Goal: Task Accomplishment & Management: Complete application form

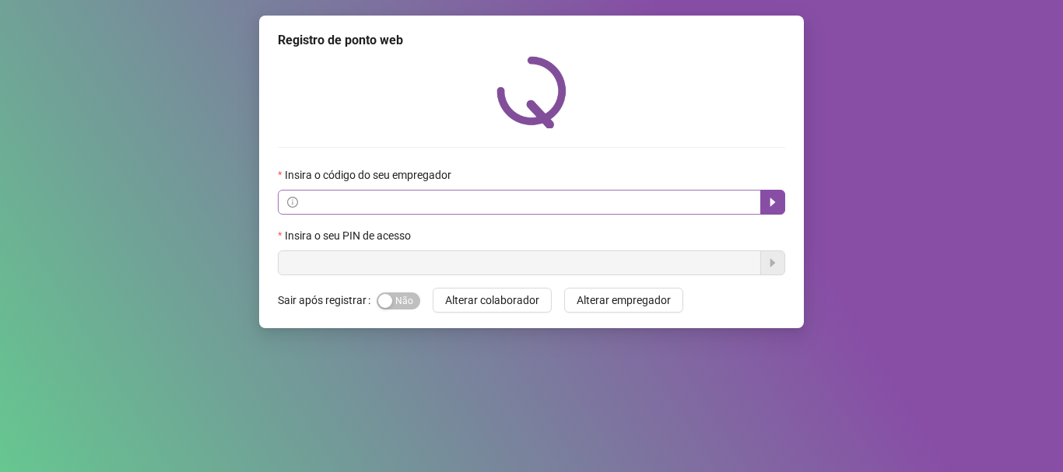
click at [392, 215] on span at bounding box center [519, 202] width 483 height 25
click at [392, 202] on input "text" at bounding box center [526, 202] width 451 height 17
click at [777, 210] on button "button" at bounding box center [772, 202] width 25 height 25
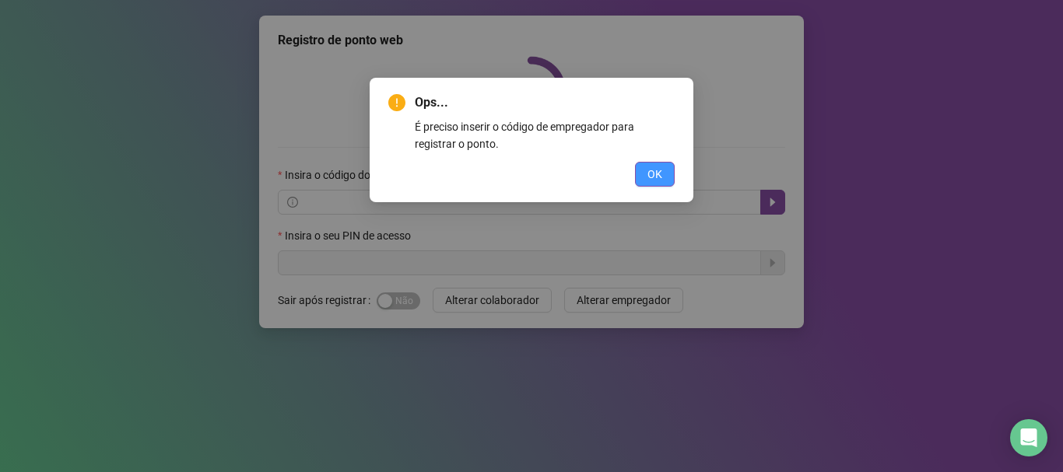
click at [664, 165] on button "OK" at bounding box center [655, 174] width 40 height 25
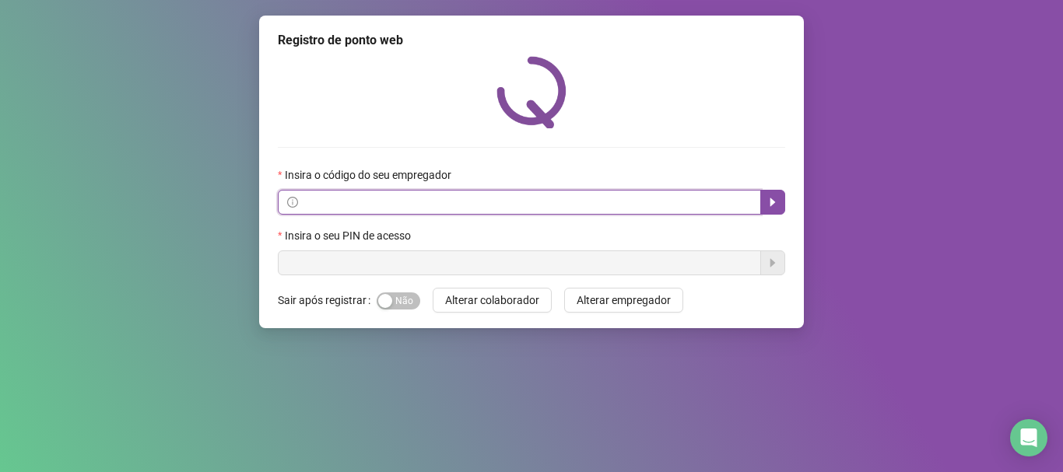
click at [502, 199] on input "text" at bounding box center [526, 202] width 451 height 17
click at [448, 209] on input "text" at bounding box center [526, 202] width 451 height 17
click at [416, 206] on input "text" at bounding box center [526, 202] width 451 height 17
type input "**********"
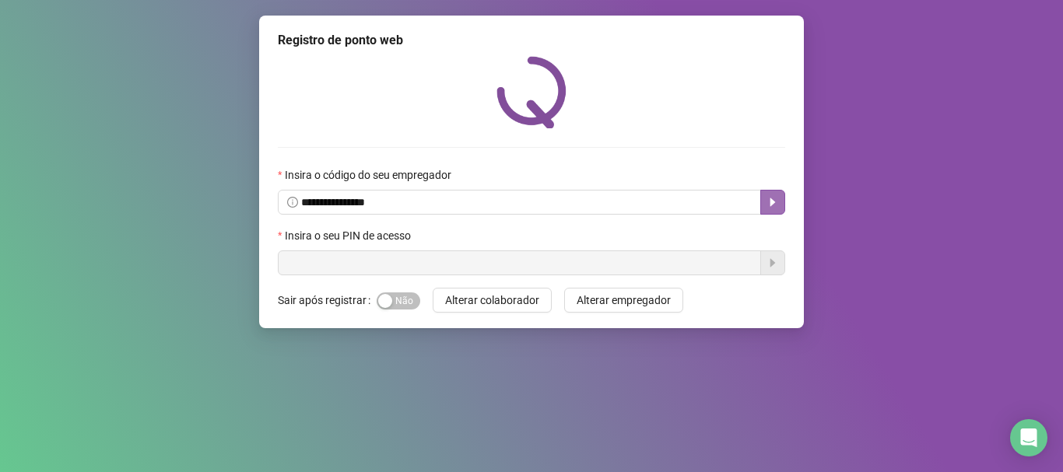
click at [780, 201] on button "button" at bounding box center [772, 202] width 25 height 25
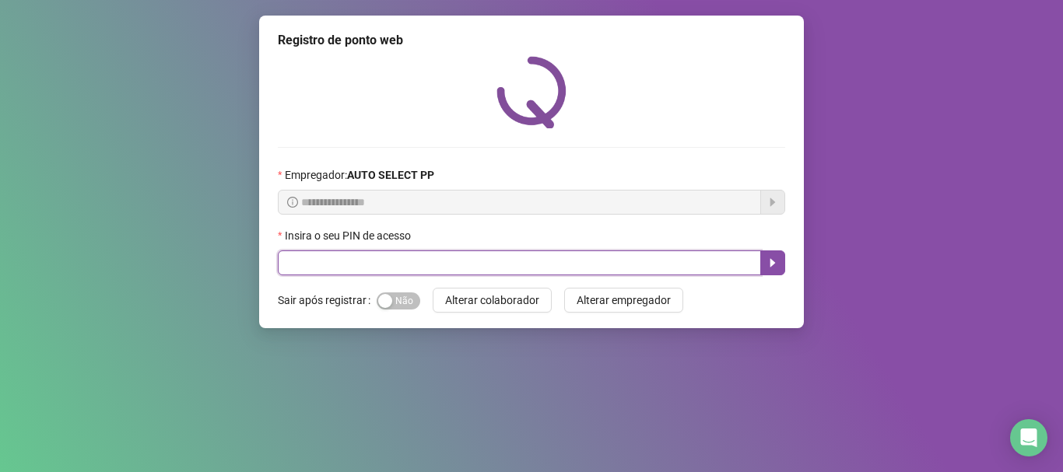
click at [447, 258] on input "text" at bounding box center [519, 263] width 483 height 25
type input "****"
click at [770, 264] on icon "caret-right" at bounding box center [772, 263] width 5 height 9
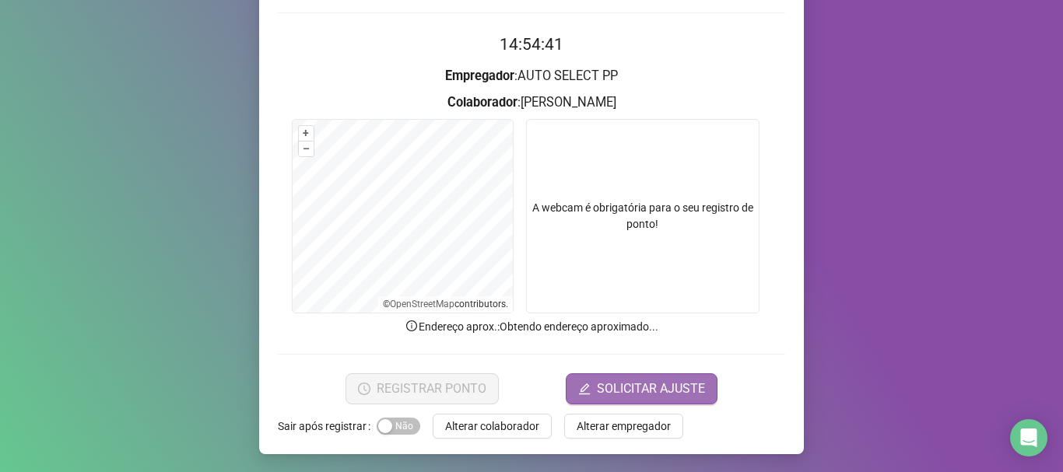
scroll to position [135, 0]
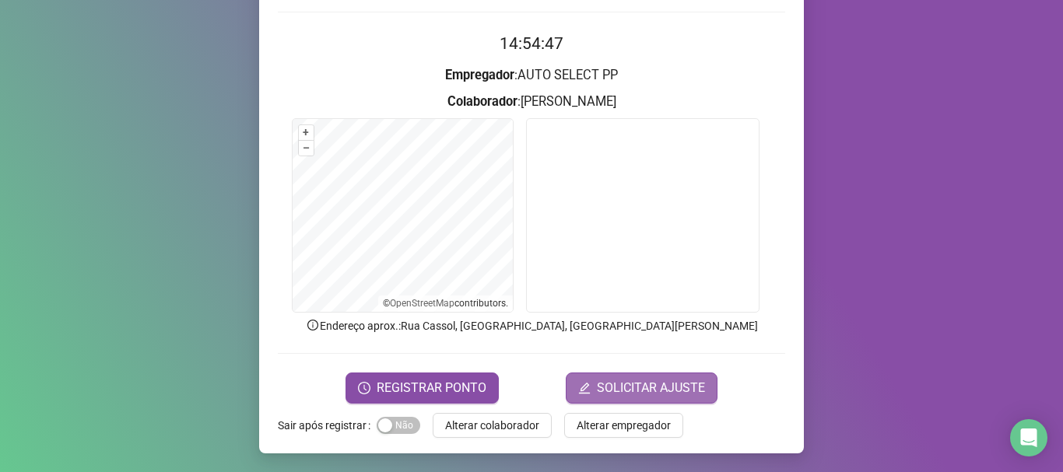
click at [658, 386] on span "SOLICITAR AJUSTE" at bounding box center [651, 388] width 108 height 19
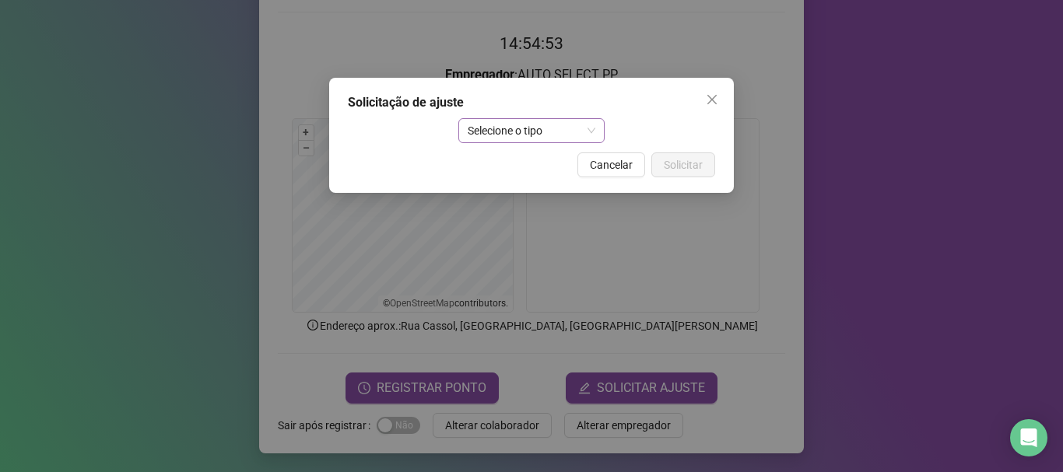
click at [582, 125] on span "Selecione o tipo" at bounding box center [532, 130] width 128 height 23
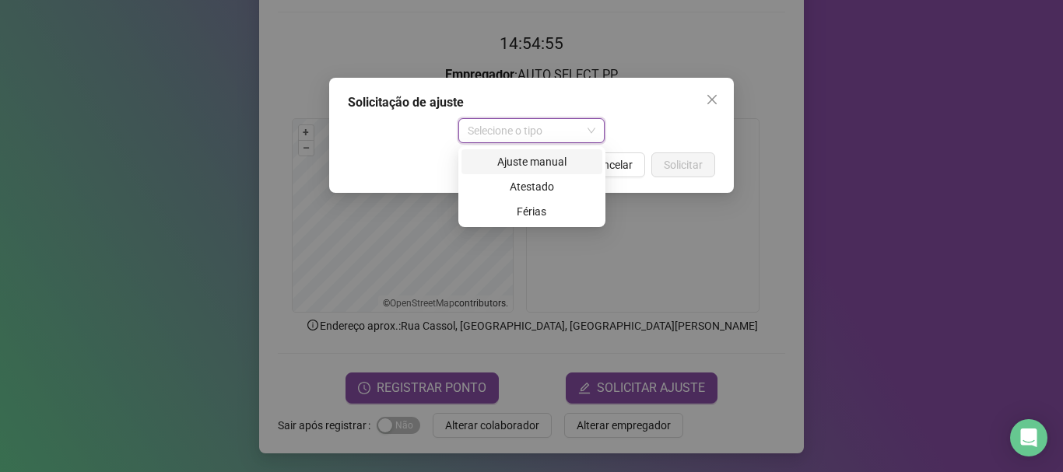
click at [566, 156] on div "Ajuste manual" at bounding box center [532, 161] width 122 height 17
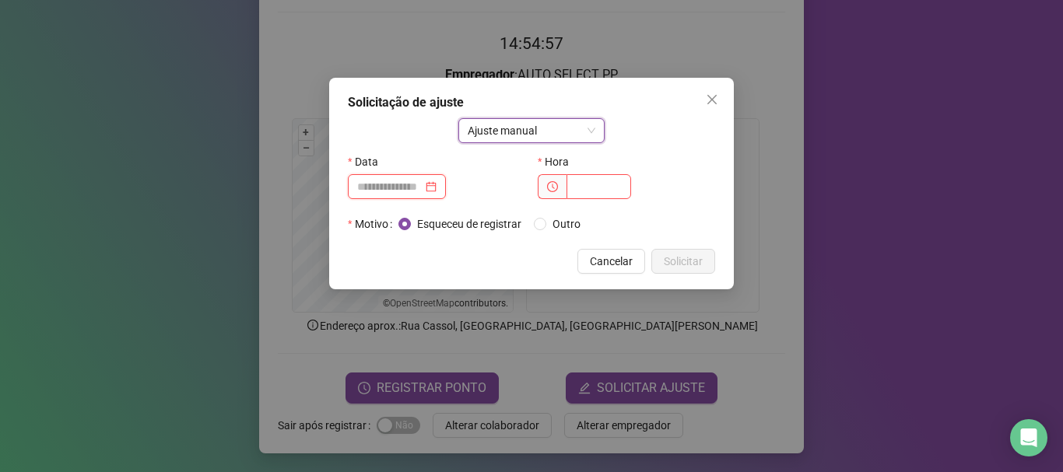
click at [409, 186] on input at bounding box center [389, 186] width 65 height 17
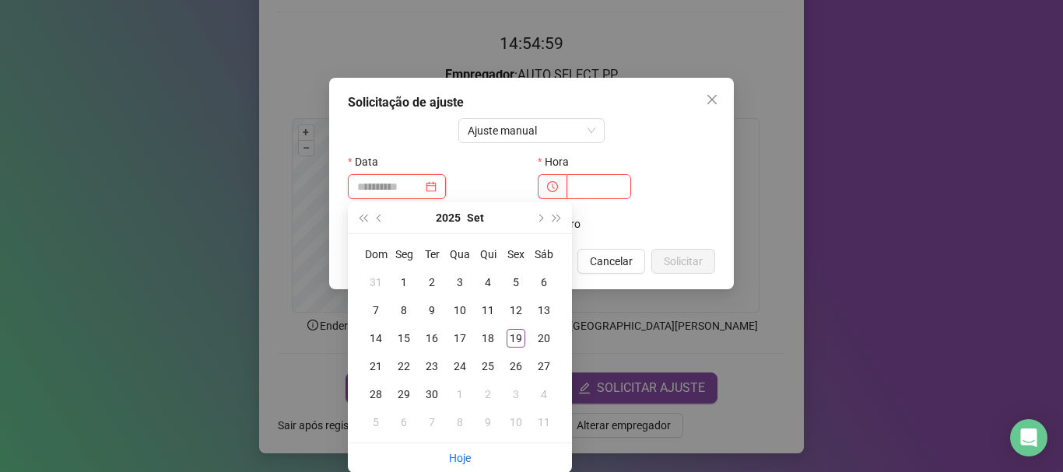
type input "**********"
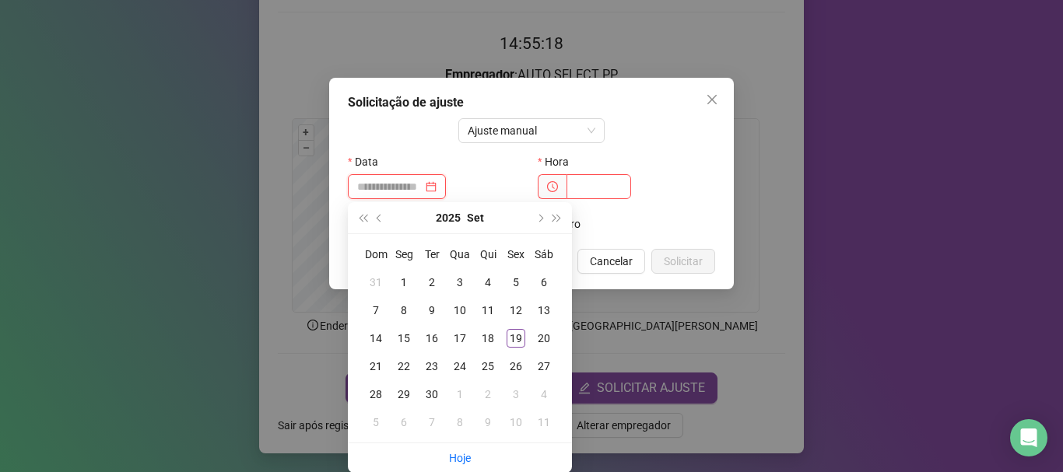
type input "**********"
click at [369, 211] on button "super-prev-year" at bounding box center [362, 217] width 17 height 31
click at [560, 218] on span "super-next-year" at bounding box center [557, 218] width 8 height 8
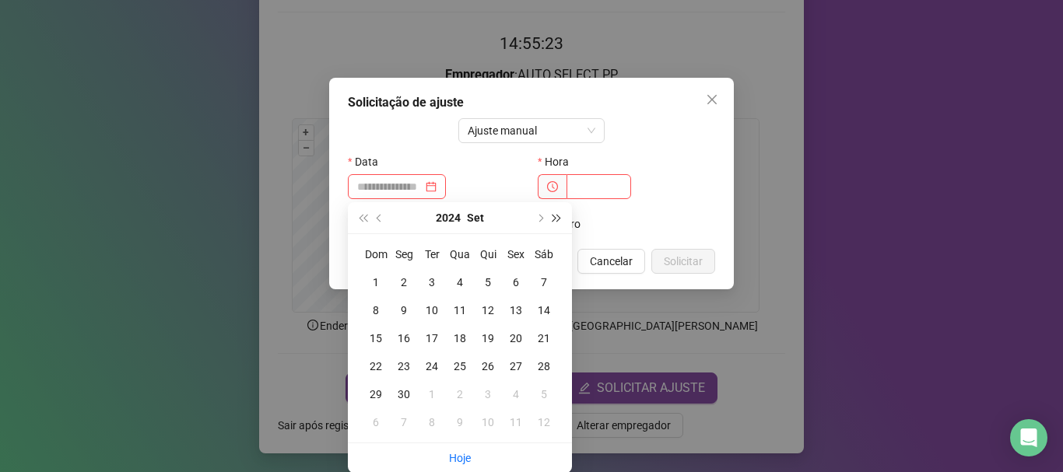
click at [560, 218] on span "super-next-year" at bounding box center [557, 218] width 8 height 8
type input "**********"
click at [480, 335] on div "18" at bounding box center [488, 338] width 19 height 19
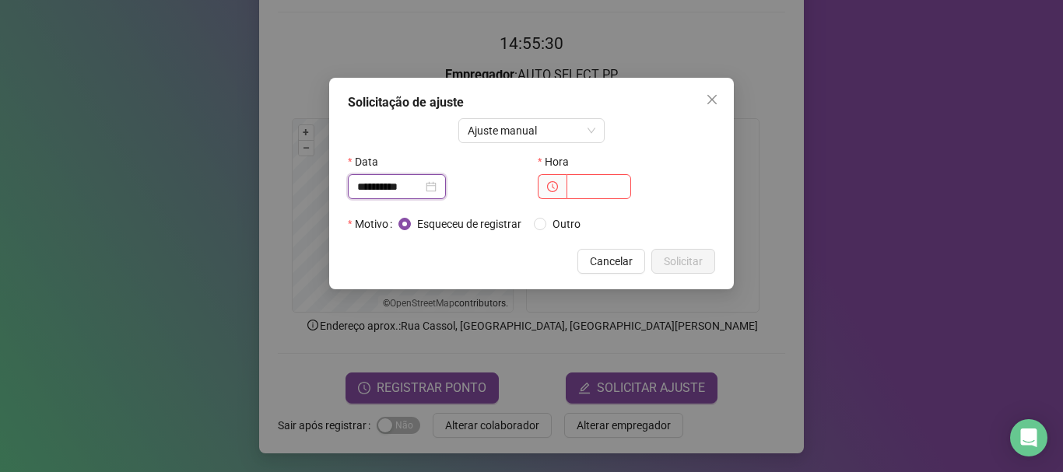
click at [416, 188] on input "**********" at bounding box center [389, 186] width 65 height 17
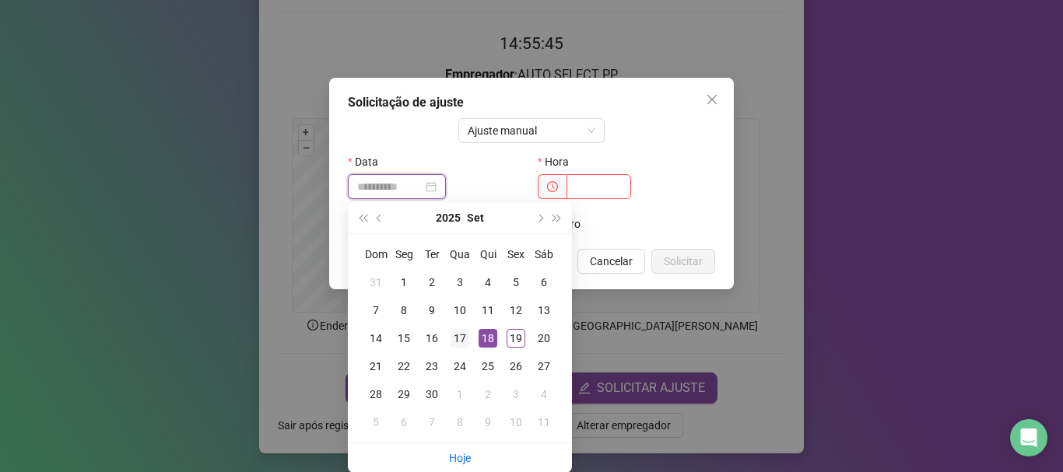
type input "**********"
click at [458, 339] on div "17" at bounding box center [460, 338] width 19 height 19
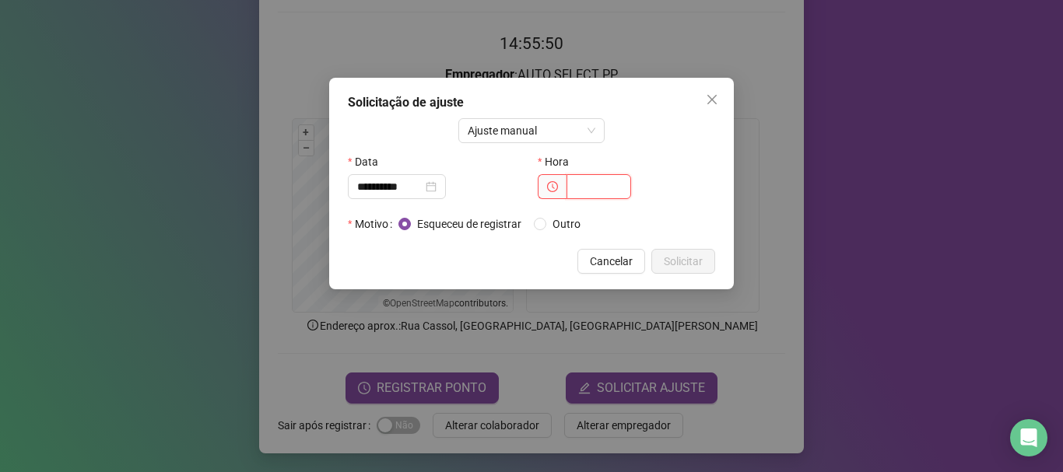
click at [573, 192] on input "text" at bounding box center [598, 186] width 65 height 25
click at [573, 188] on input "text" at bounding box center [598, 186] width 65 height 25
click at [587, 188] on input "text" at bounding box center [598, 186] width 65 height 25
click at [417, 218] on span "Esqueceu de registrar" at bounding box center [469, 224] width 117 height 17
click at [543, 231] on label "Outro" at bounding box center [560, 224] width 53 height 17
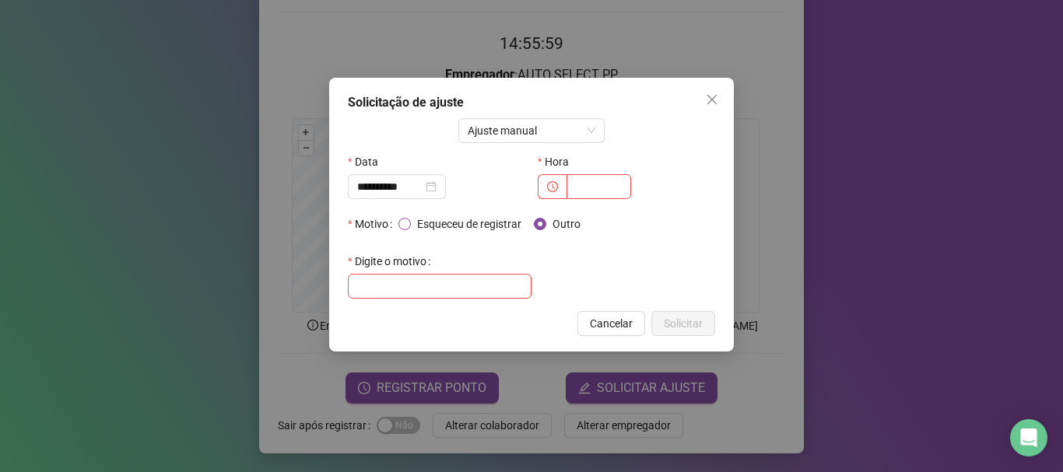
click at [417, 219] on span "Esqueceu de registrar" at bounding box center [469, 224] width 117 height 17
click at [476, 282] on input "text" at bounding box center [440, 286] width 184 height 25
type input "**********"
click at [589, 254] on div "**********" at bounding box center [531, 255] width 367 height 87
click at [591, 180] on input "text" at bounding box center [598, 186] width 65 height 25
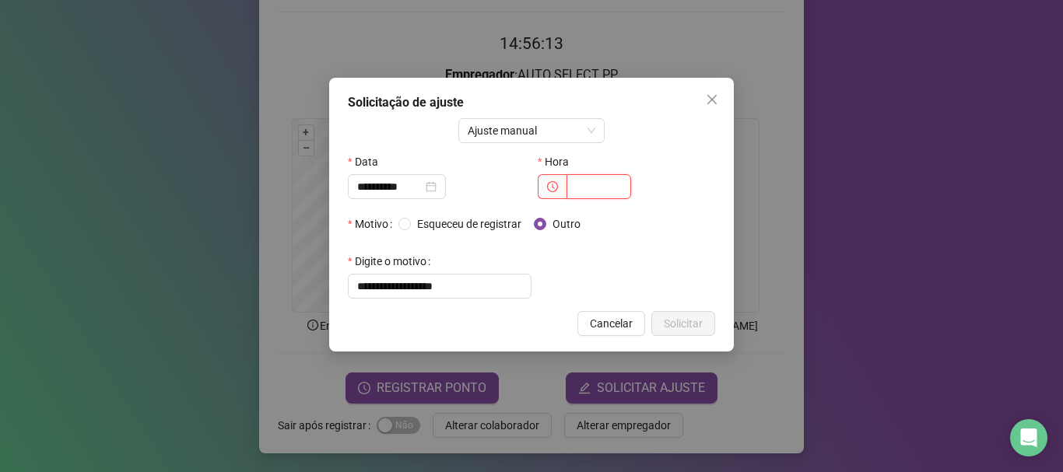
click at [592, 188] on input "text" at bounding box center [598, 186] width 65 height 25
click at [574, 192] on input "text" at bounding box center [598, 186] width 65 height 25
type input "*****"
click at [684, 319] on span "Solicitar" at bounding box center [683, 323] width 39 height 17
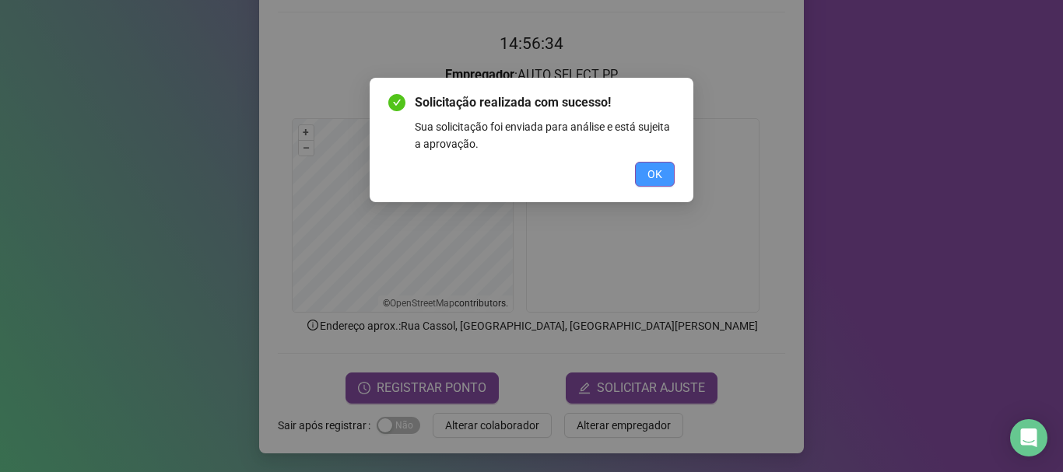
click at [658, 176] on span "OK" at bounding box center [654, 174] width 15 height 17
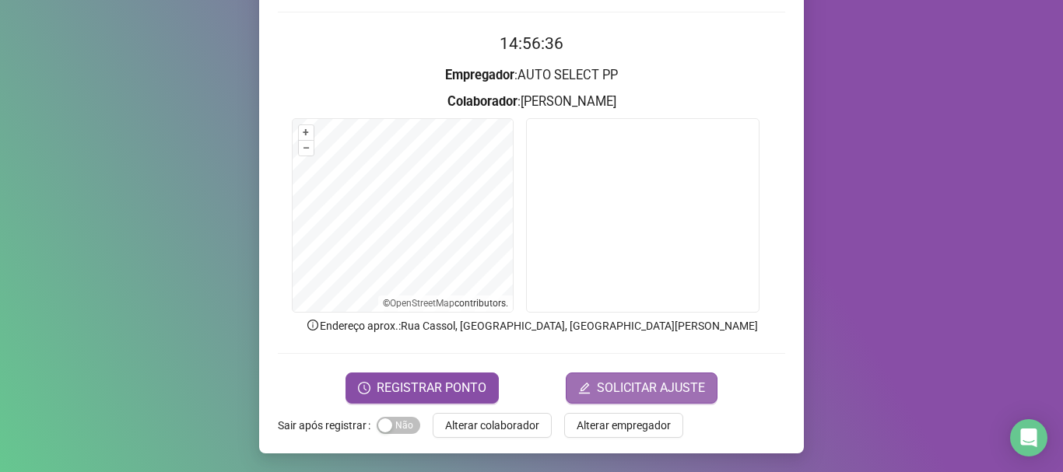
drag, startPoint x: 646, startPoint y: 372, endPoint x: 640, endPoint y: 381, distance: 10.8
click at [643, 378] on button "SOLICITAR AJUSTE" at bounding box center [642, 388] width 152 height 31
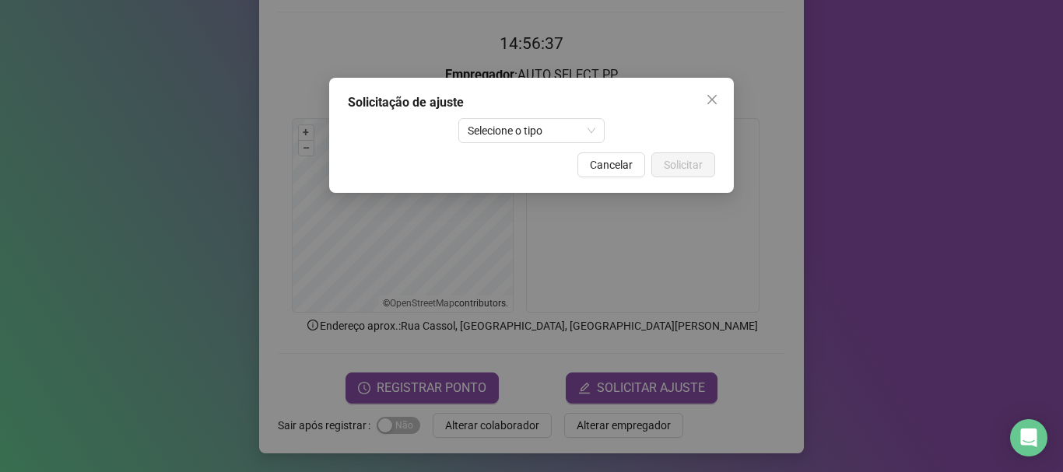
click at [542, 116] on div "Solicitação de ajuste Selecione o tipo Cancelar Solicitar" at bounding box center [531, 135] width 405 height 115
click at [554, 137] on span "Selecione o tipo" at bounding box center [532, 130] width 128 height 23
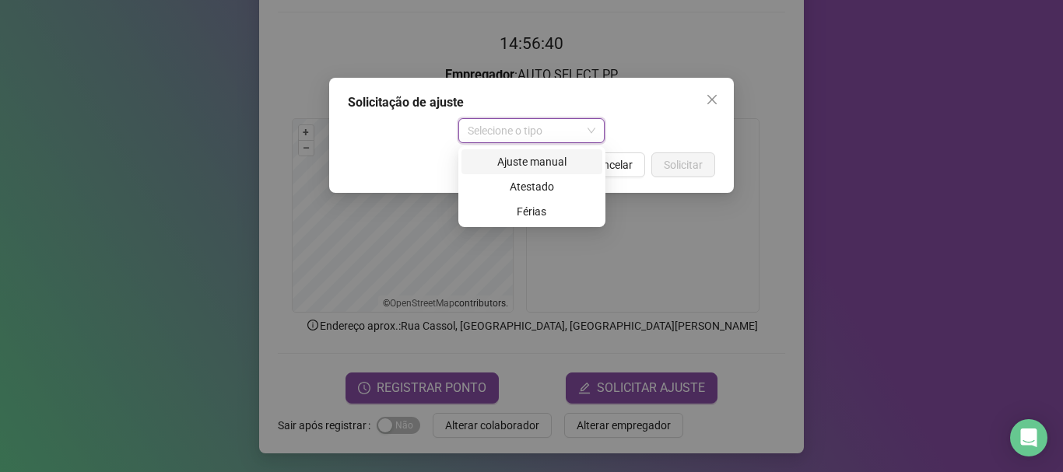
click at [567, 158] on div "Ajuste manual" at bounding box center [532, 161] width 122 height 17
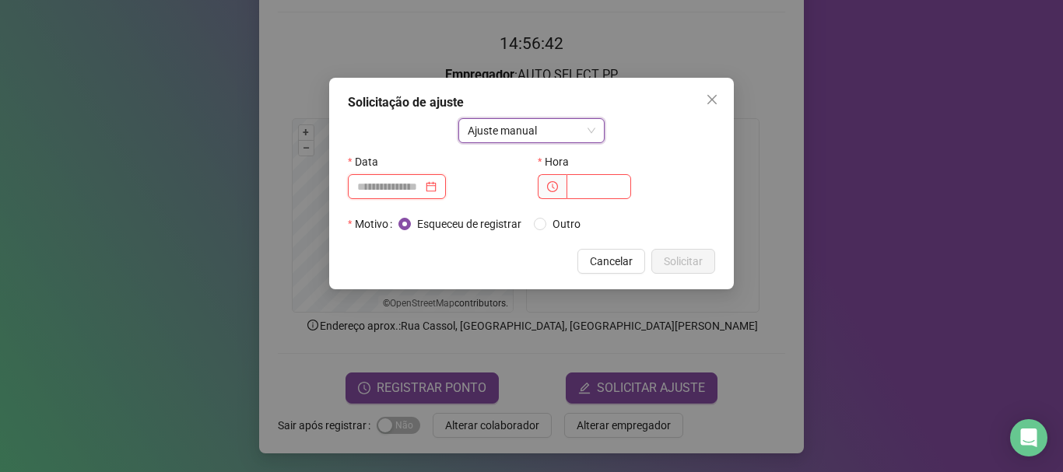
click at [388, 191] on input at bounding box center [389, 186] width 65 height 17
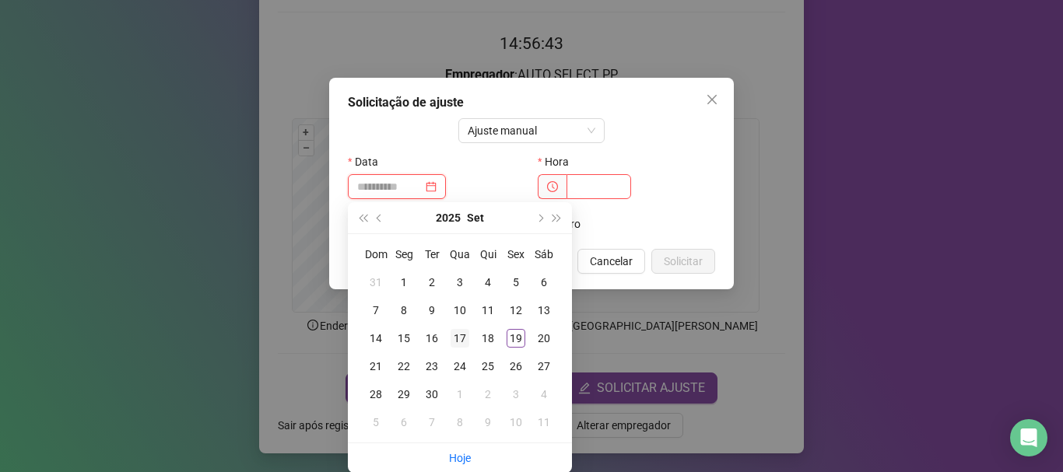
type input "**********"
click at [457, 338] on div "17" at bounding box center [460, 338] width 19 height 19
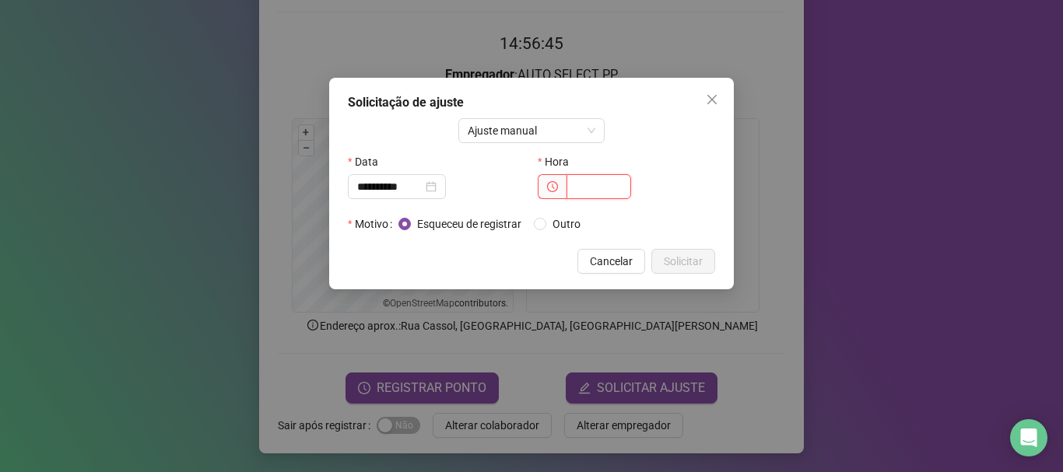
click at [575, 191] on input "text" at bounding box center [598, 186] width 65 height 25
type input "*****"
click at [676, 255] on span "Solicitar" at bounding box center [683, 261] width 39 height 17
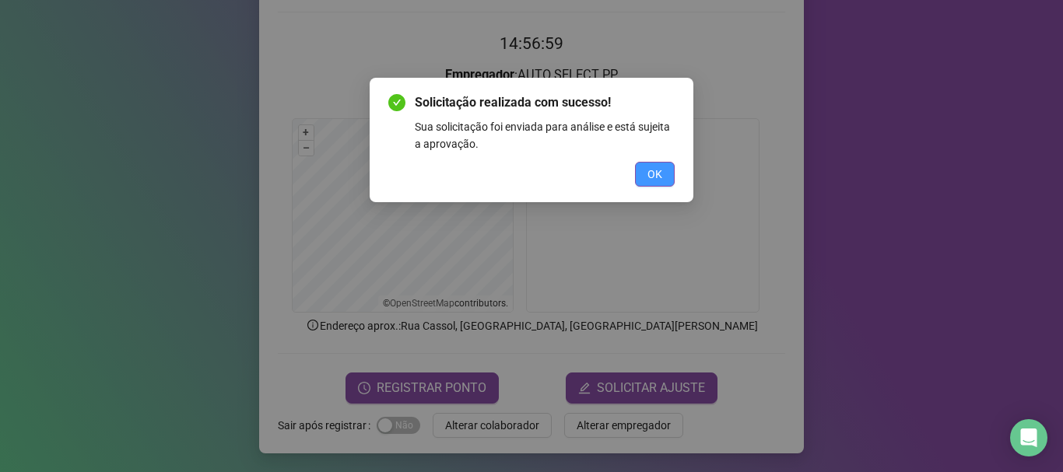
click at [668, 165] on button "OK" at bounding box center [655, 174] width 40 height 25
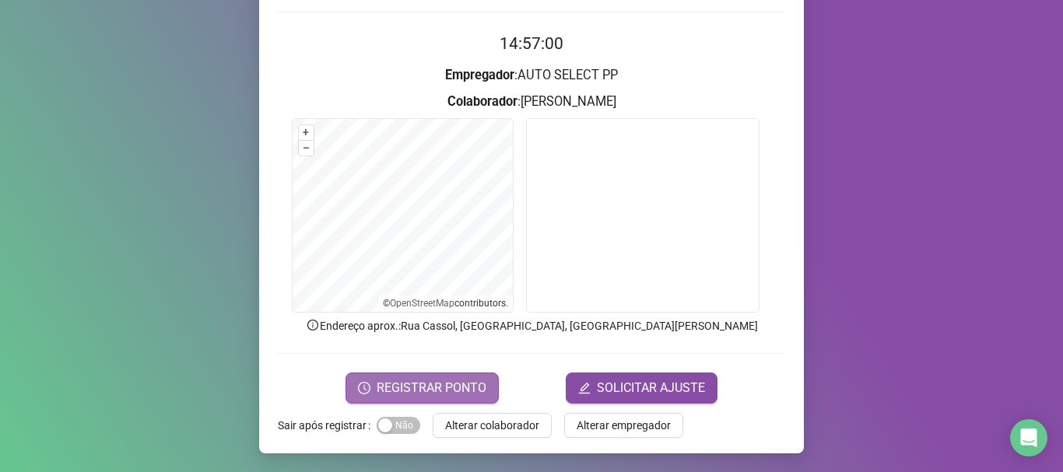
drag, startPoint x: 433, startPoint y: 388, endPoint x: 440, endPoint y: 376, distance: 14.0
click at [433, 387] on span "REGISTRAR PONTO" at bounding box center [432, 388] width 110 height 19
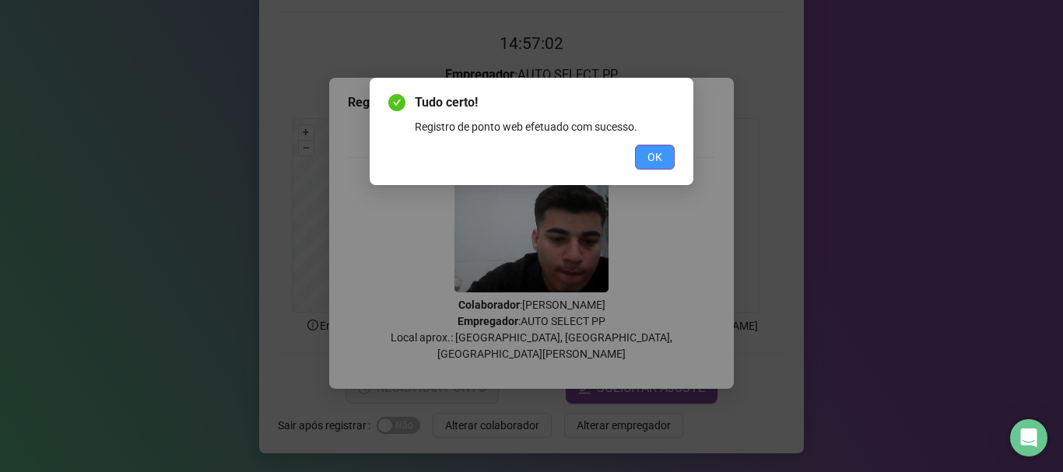
click at [658, 151] on span "OK" at bounding box center [654, 157] width 15 height 17
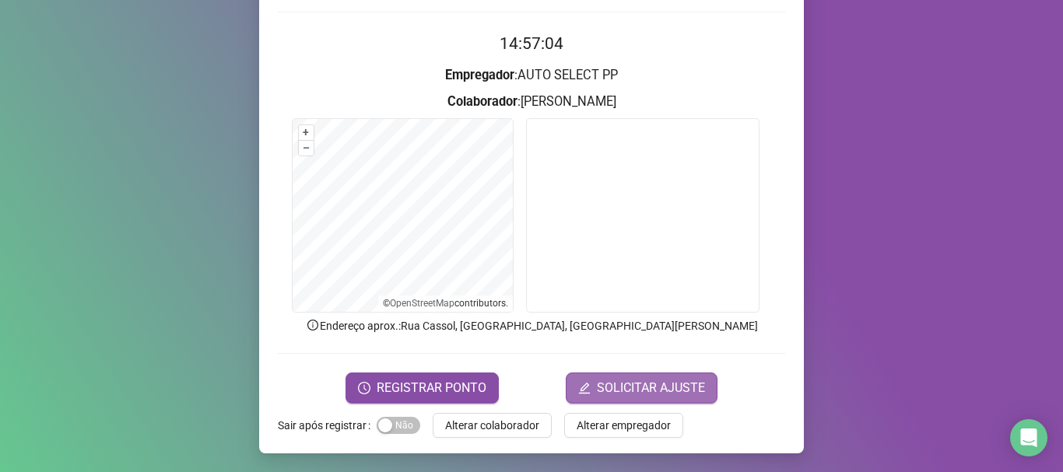
click at [605, 376] on button "SOLICITAR AJUSTE" at bounding box center [642, 388] width 152 height 31
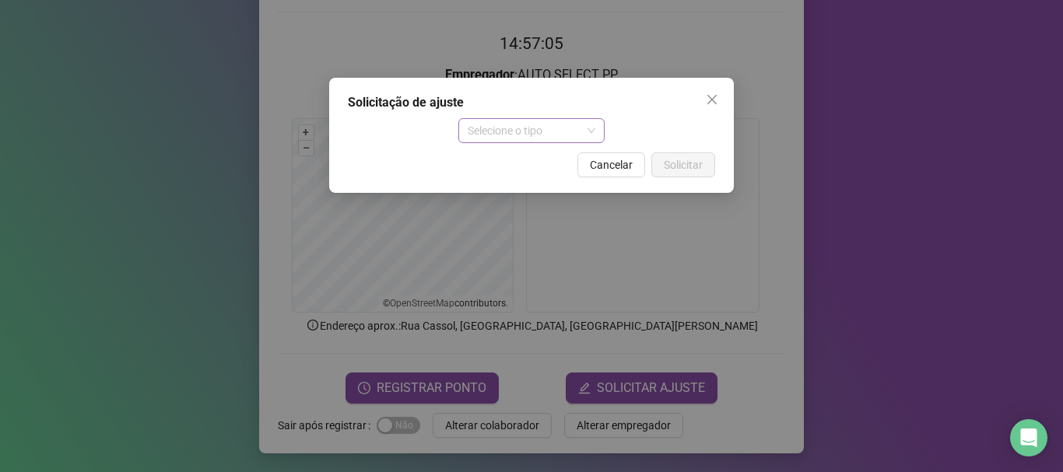
click at [558, 118] on div "Selecione o tipo" at bounding box center [531, 130] width 147 height 25
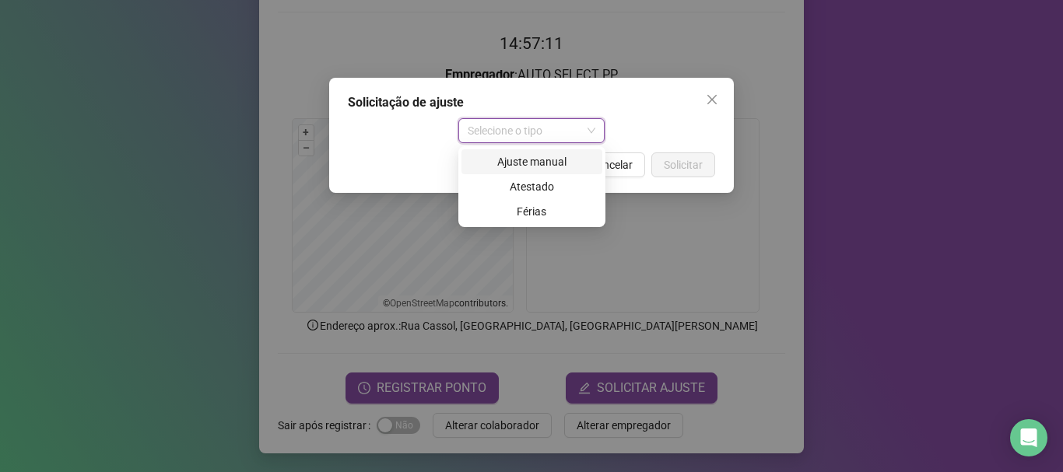
click at [566, 155] on div "Ajuste manual" at bounding box center [532, 161] width 122 height 17
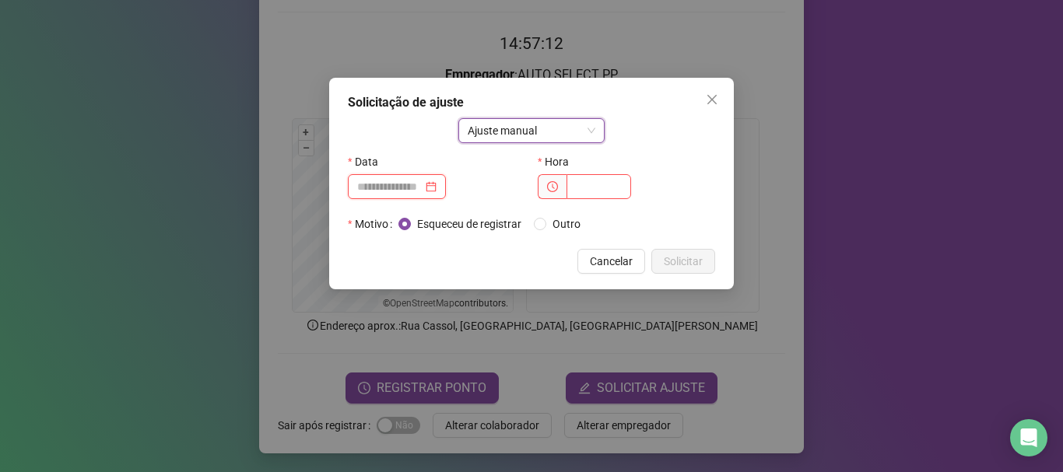
click at [388, 184] on input at bounding box center [389, 186] width 65 height 17
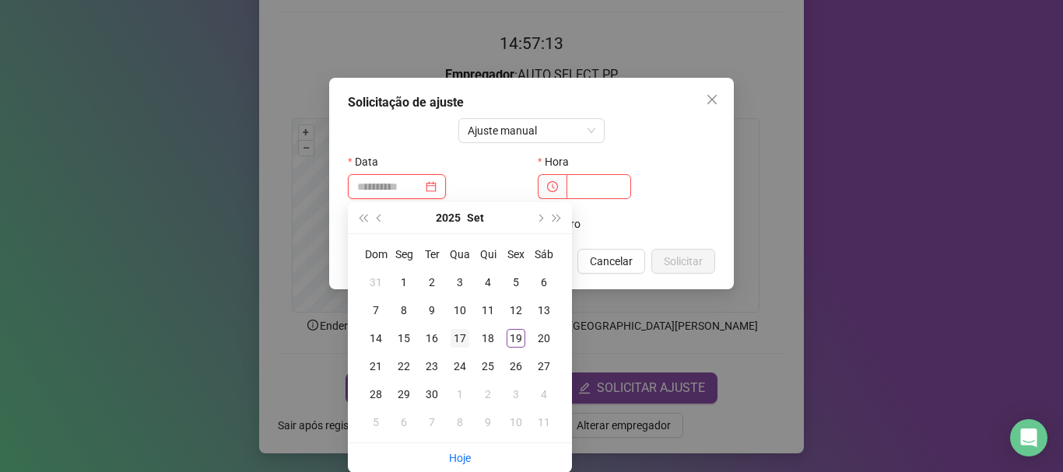
type input "**********"
click at [460, 338] on div "17" at bounding box center [460, 338] width 19 height 19
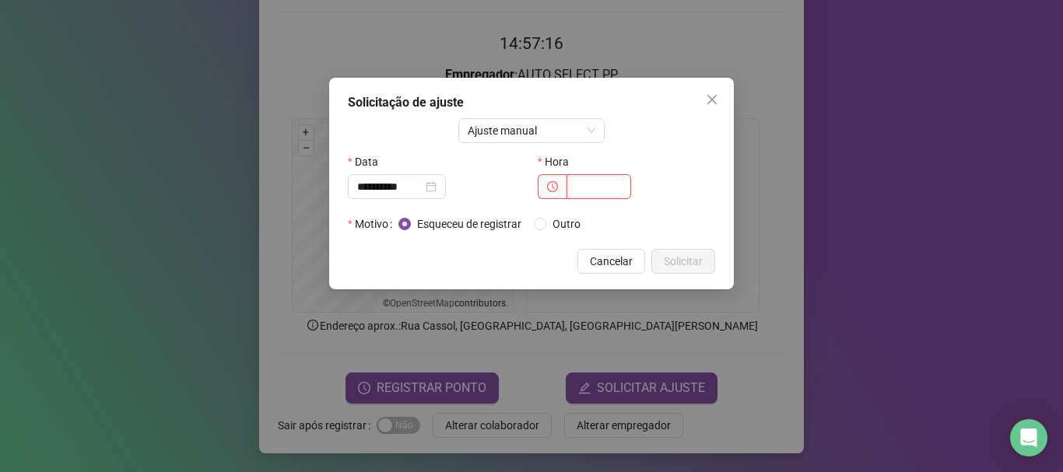
click at [568, 178] on input "text" at bounding box center [598, 186] width 65 height 25
click at [594, 189] on input "text" at bounding box center [598, 186] width 65 height 25
type input "*****"
click at [669, 254] on span "Solicitar" at bounding box center [683, 261] width 39 height 17
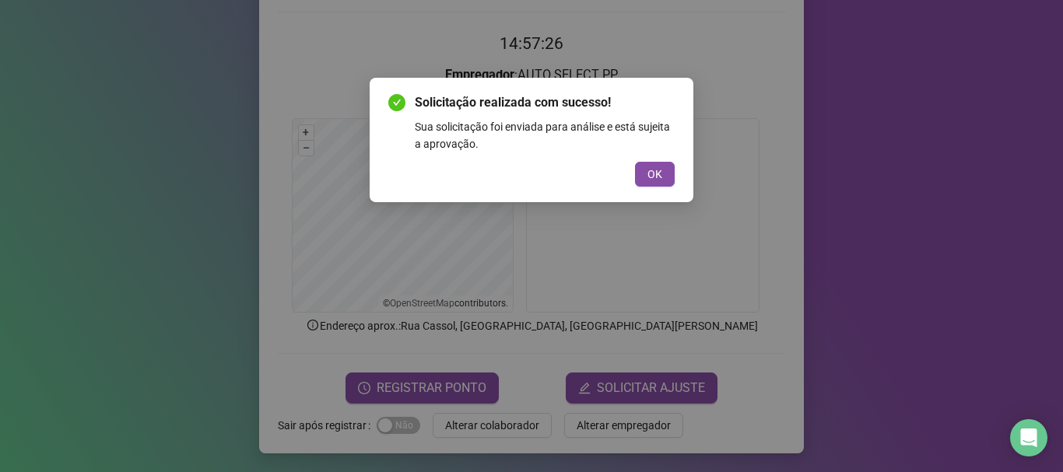
drag, startPoint x: 665, startPoint y: 173, endPoint x: 664, endPoint y: 217, distance: 44.4
click at [665, 178] on button "OK" at bounding box center [655, 174] width 40 height 25
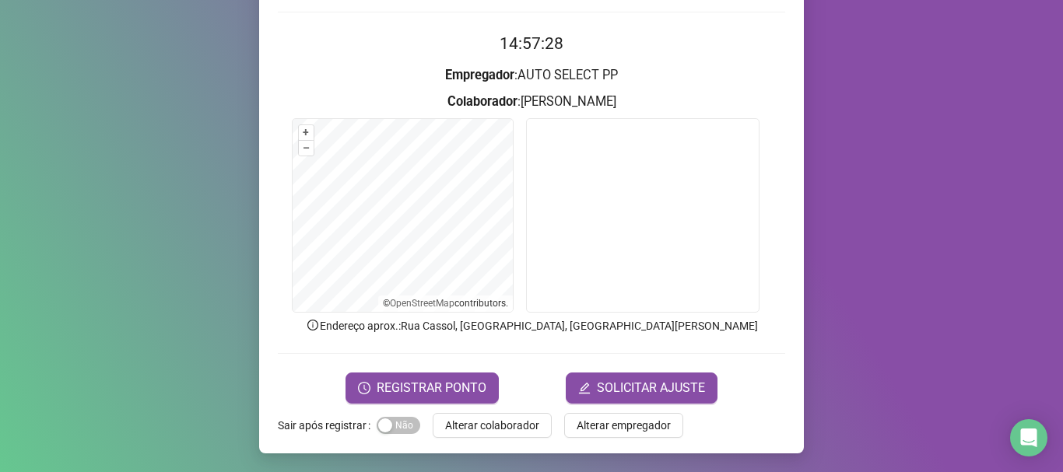
click at [617, 367] on form "14:57:28 Empregador : AUTO SELECT PP Colaborador : [PERSON_NAME] + – ⇧ › © Open…" at bounding box center [531, 217] width 507 height 372
click at [619, 381] on span "SOLICITAR AJUSTE" at bounding box center [651, 388] width 108 height 19
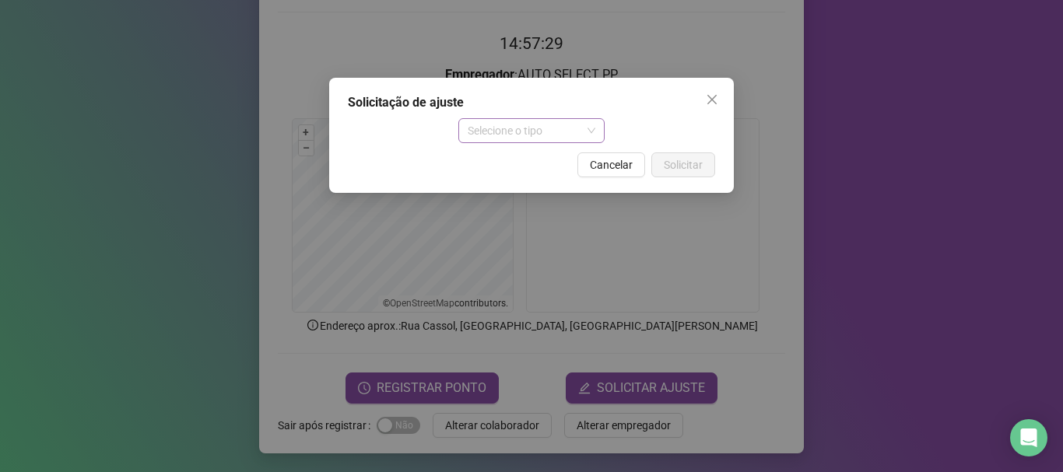
click at [551, 119] on span "Selecione o tipo" at bounding box center [532, 130] width 128 height 23
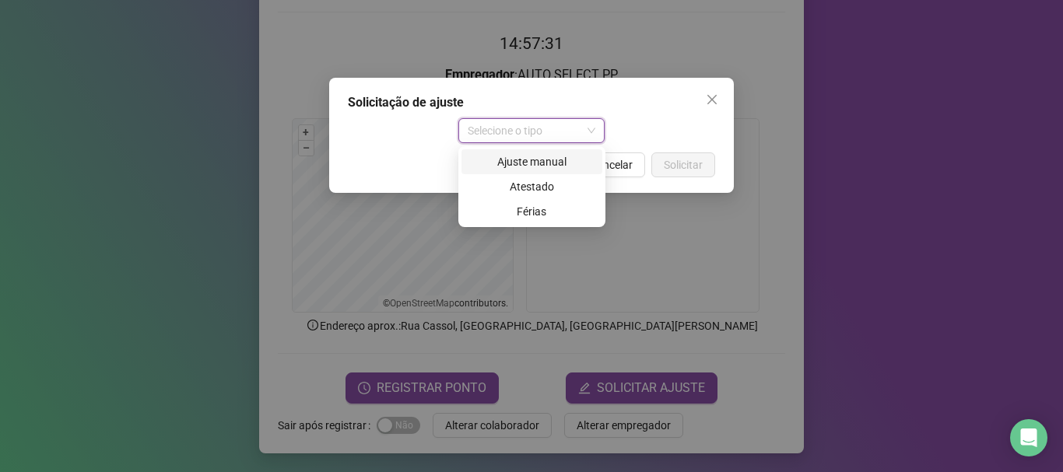
click at [556, 156] on div "Ajuste manual" at bounding box center [532, 161] width 122 height 17
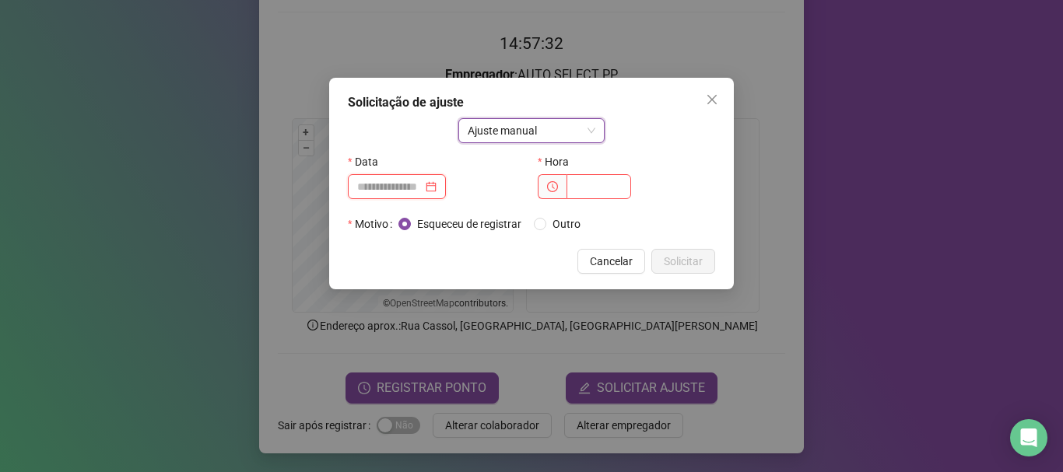
click at [423, 181] on input at bounding box center [389, 186] width 65 height 17
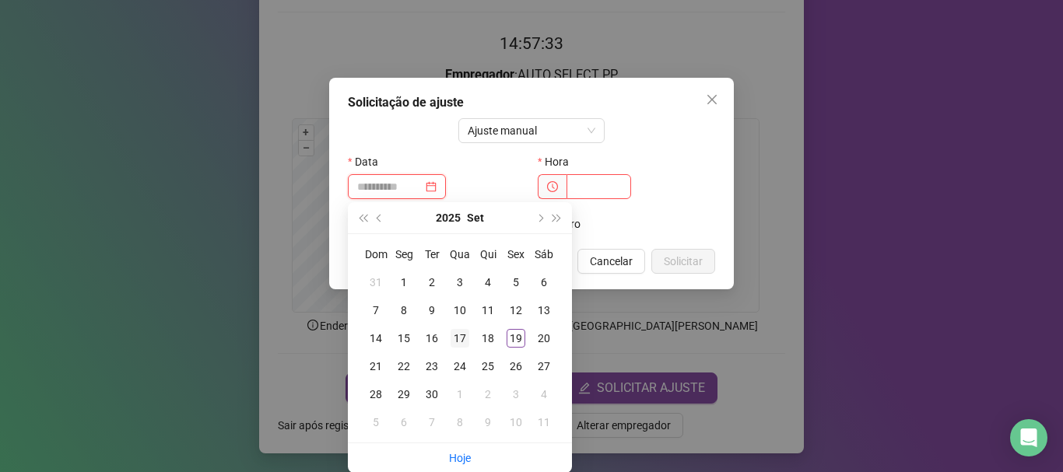
type input "**********"
click at [461, 337] on div "17" at bounding box center [460, 338] width 19 height 19
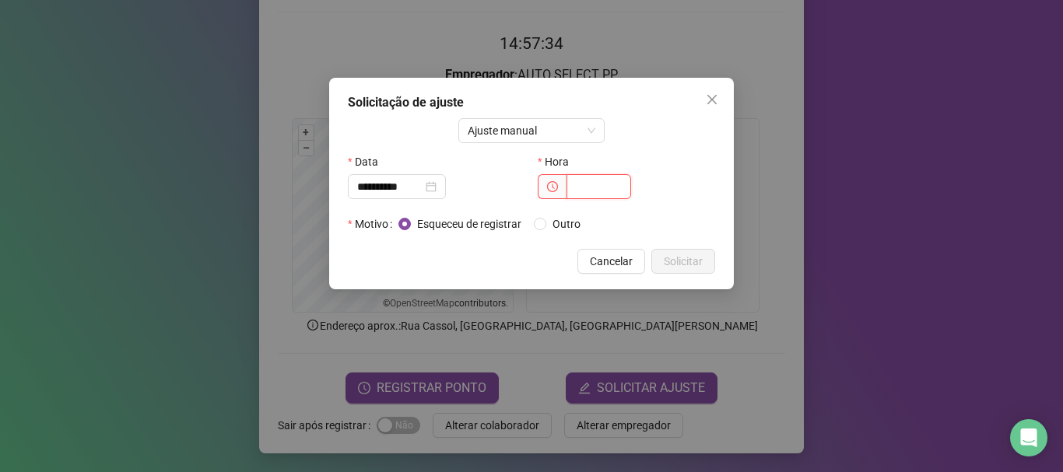
click at [584, 185] on input "text" at bounding box center [598, 186] width 65 height 25
type input "*****"
click at [689, 259] on span "Solicitar" at bounding box center [683, 261] width 39 height 17
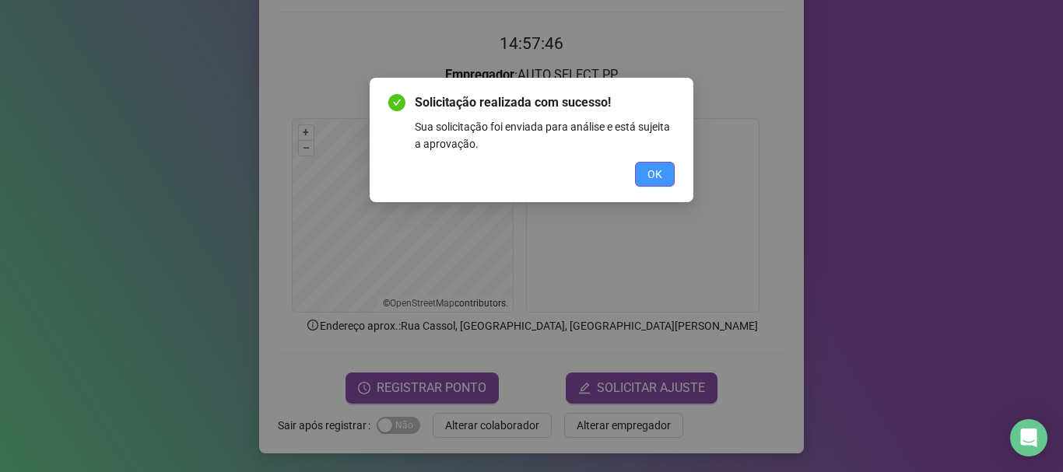
click at [656, 172] on span "OK" at bounding box center [654, 174] width 15 height 17
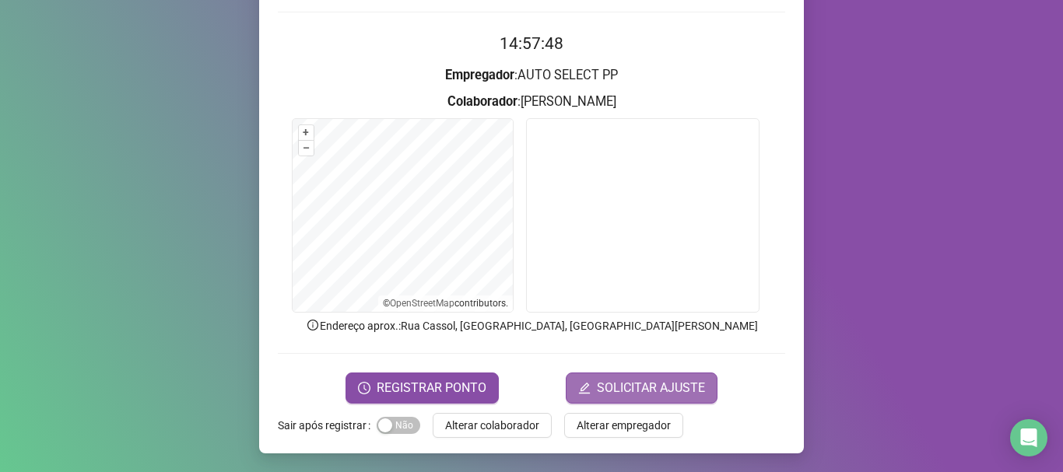
click at [633, 381] on span "SOLICITAR AJUSTE" at bounding box center [651, 388] width 108 height 19
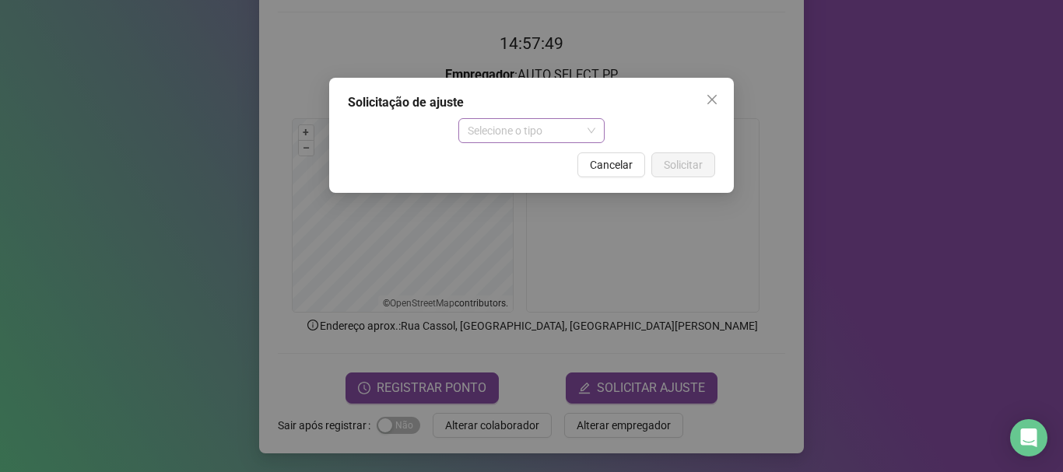
click at [562, 132] on span "Selecione o tipo" at bounding box center [532, 130] width 128 height 23
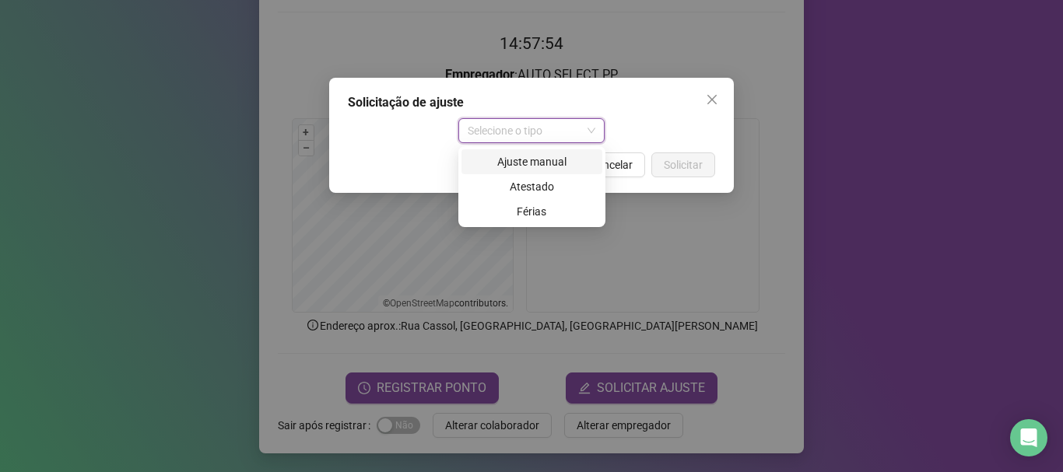
click at [538, 159] on div "Ajuste manual" at bounding box center [532, 161] width 122 height 17
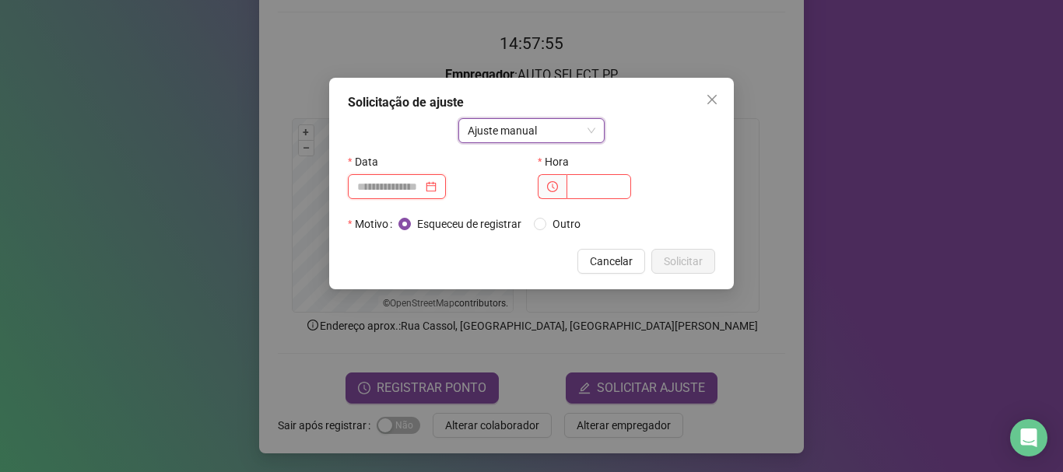
drag, startPoint x: 417, startPoint y: 188, endPoint x: 444, endPoint y: 188, distance: 26.5
click at [416, 188] on input at bounding box center [389, 186] width 65 height 17
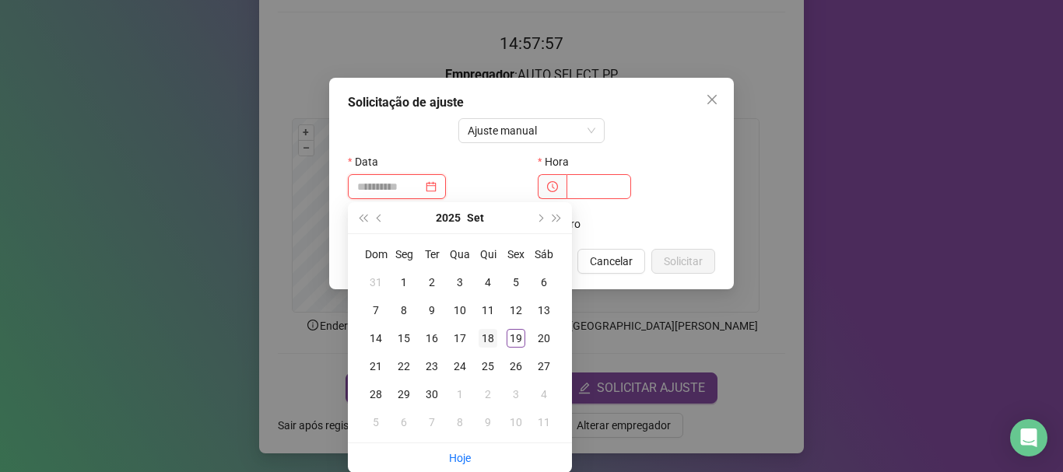
type input "**********"
click at [489, 335] on div "18" at bounding box center [488, 338] width 19 height 19
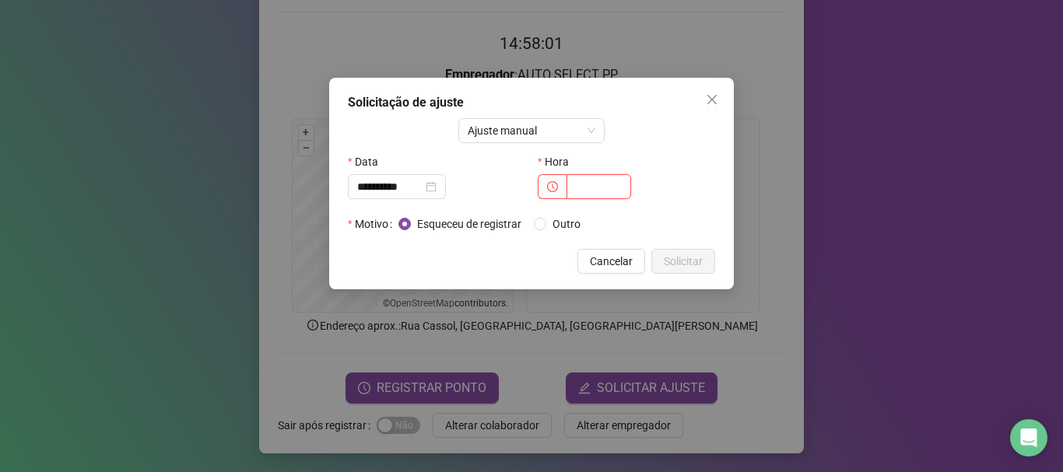
click at [580, 184] on input "text" at bounding box center [598, 186] width 65 height 25
type input "*****"
click at [678, 251] on button "Solicitar" at bounding box center [683, 261] width 64 height 25
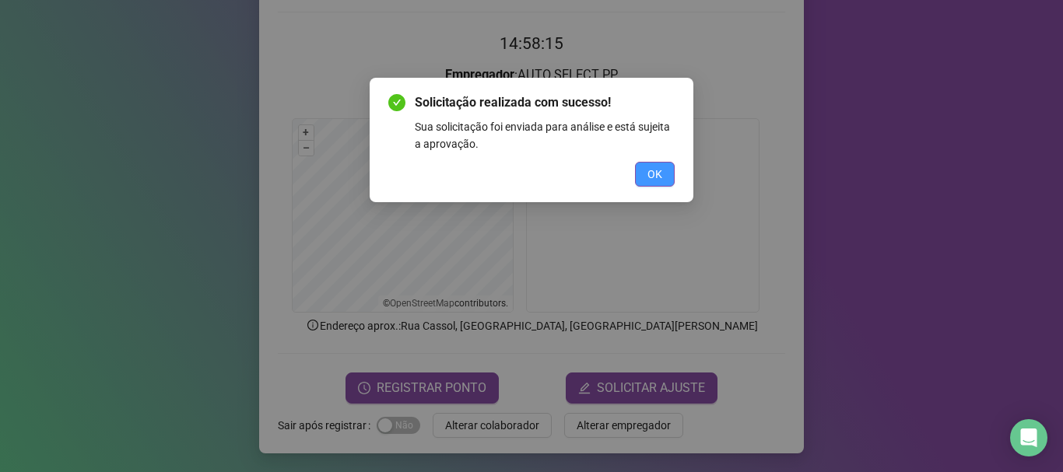
click at [653, 174] on span "OK" at bounding box center [654, 174] width 15 height 17
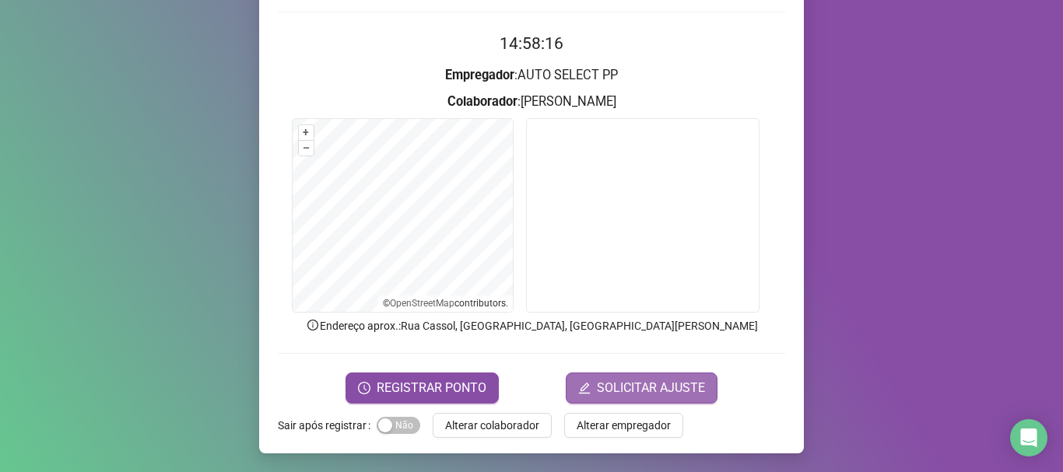
click at [645, 388] on span "SOLICITAR AJUSTE" at bounding box center [651, 388] width 108 height 19
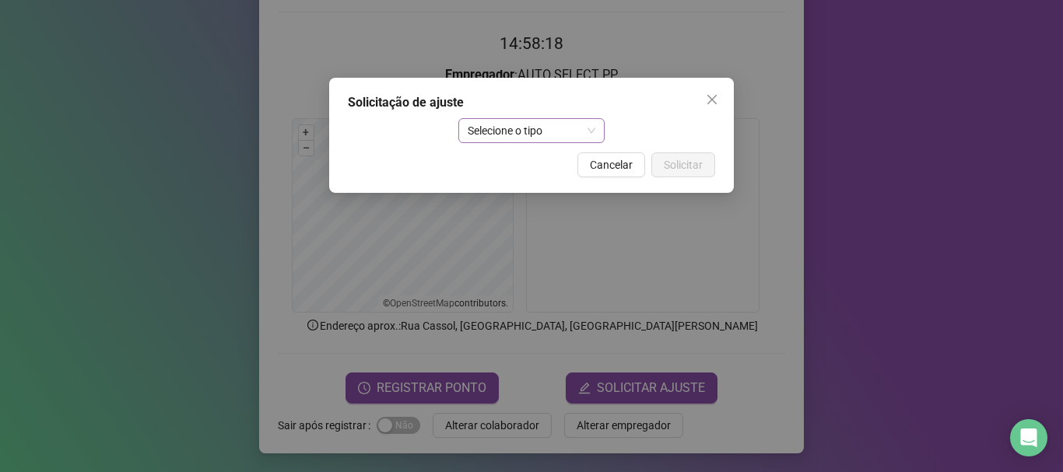
click at [544, 122] on span "Selecione o tipo" at bounding box center [532, 130] width 128 height 23
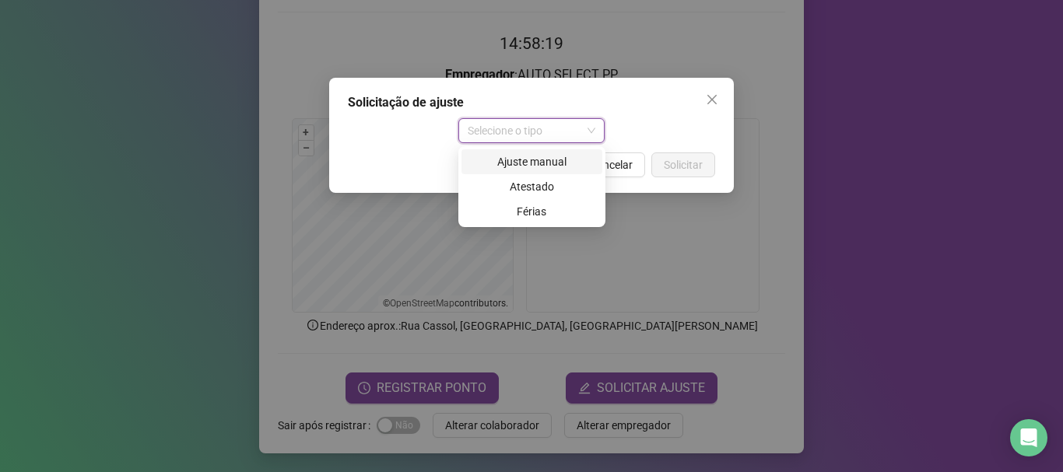
click at [542, 152] on div "Ajuste manual" at bounding box center [531, 161] width 141 height 25
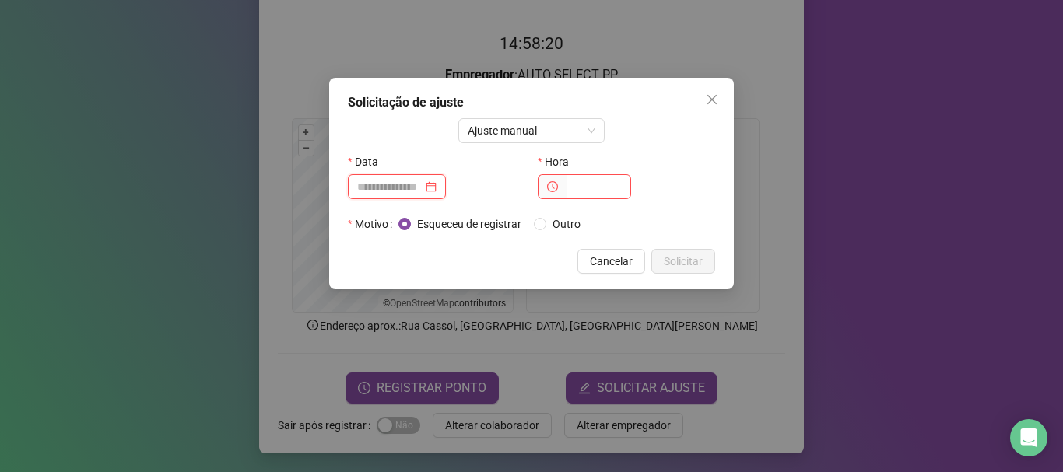
click at [409, 186] on input at bounding box center [389, 186] width 65 height 17
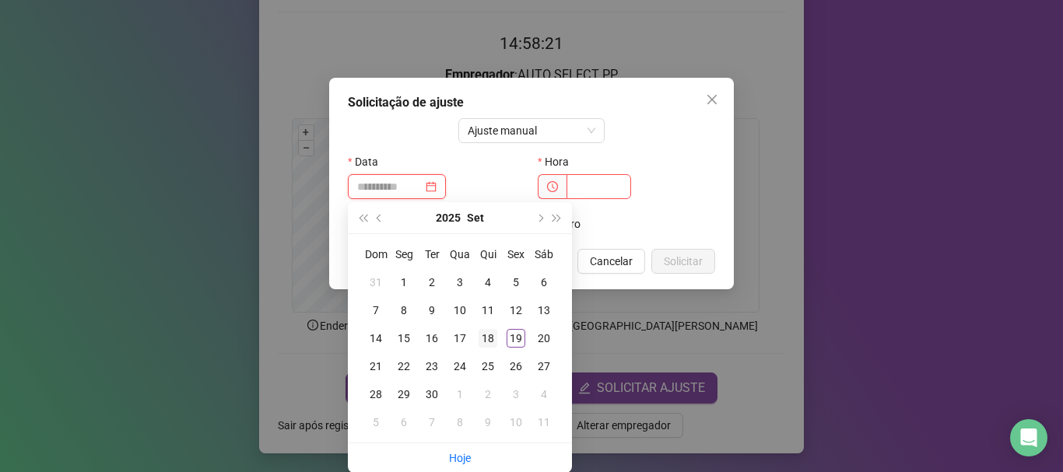
type input "**********"
click at [492, 335] on div "18" at bounding box center [488, 338] width 19 height 19
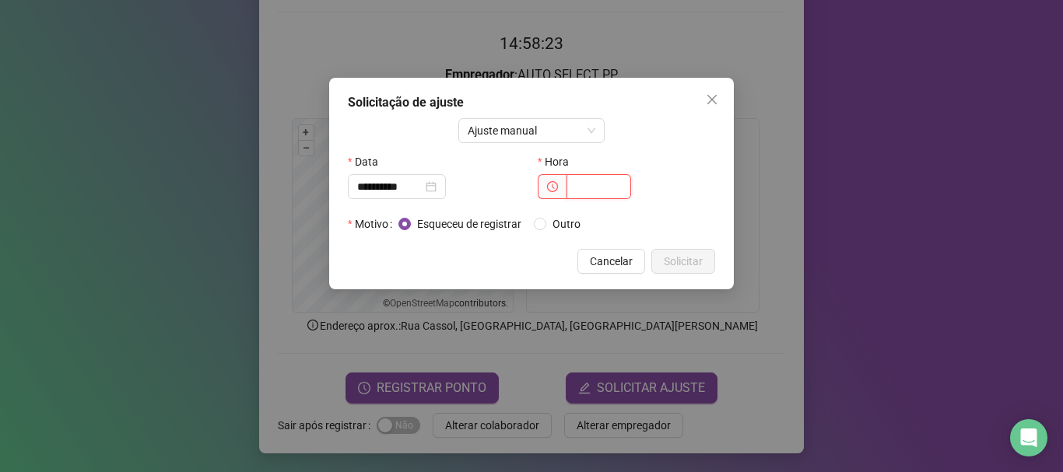
click at [592, 188] on input "text" at bounding box center [598, 186] width 65 height 25
type input "*****"
click at [684, 259] on span "Solicitar" at bounding box center [683, 261] width 39 height 17
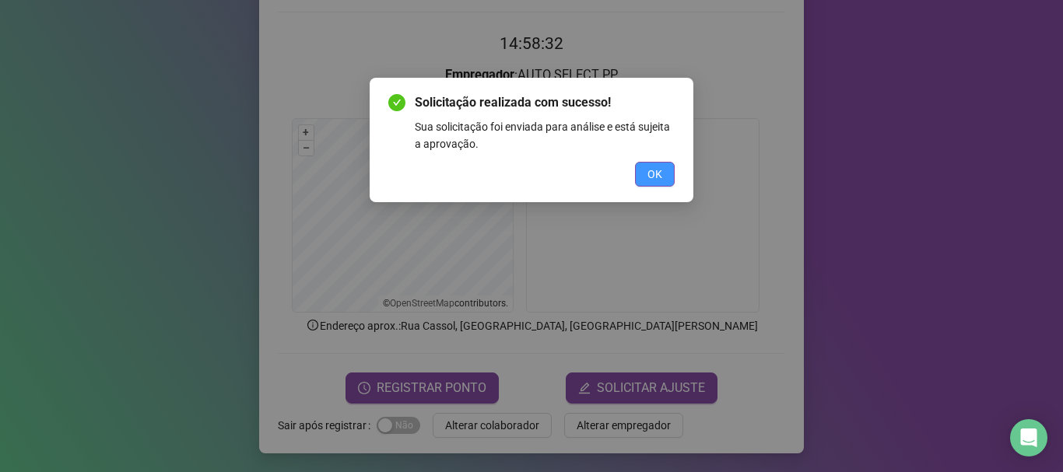
click at [654, 166] on span "OK" at bounding box center [654, 174] width 15 height 17
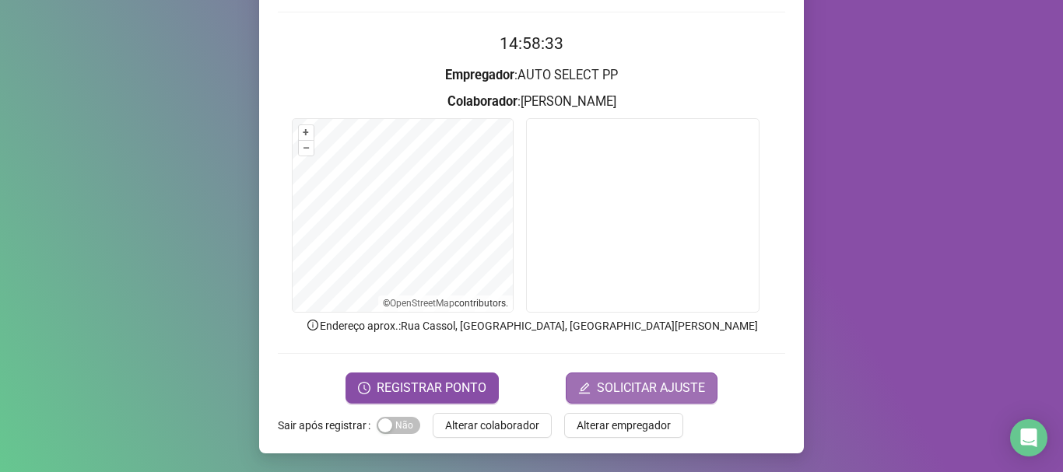
click at [603, 375] on button "SOLICITAR AJUSTE" at bounding box center [642, 388] width 152 height 31
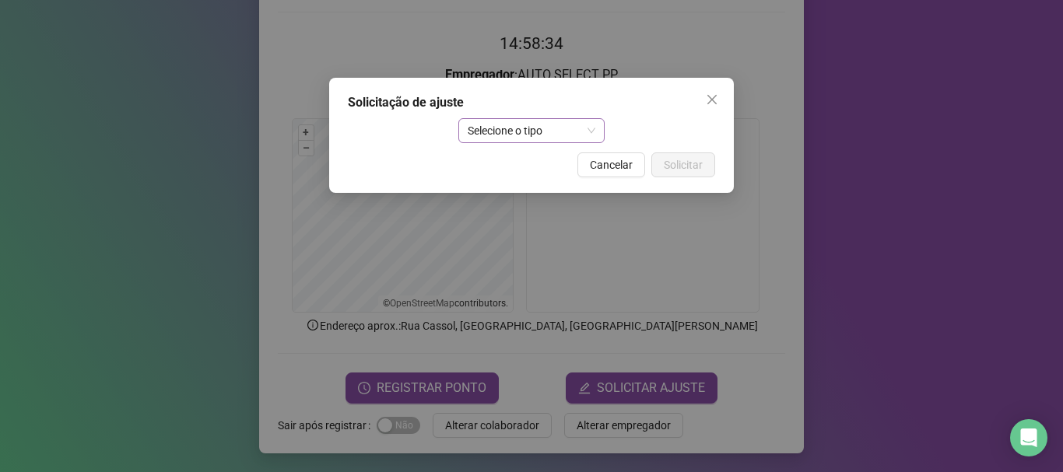
click at [549, 126] on span "Selecione o tipo" at bounding box center [532, 130] width 128 height 23
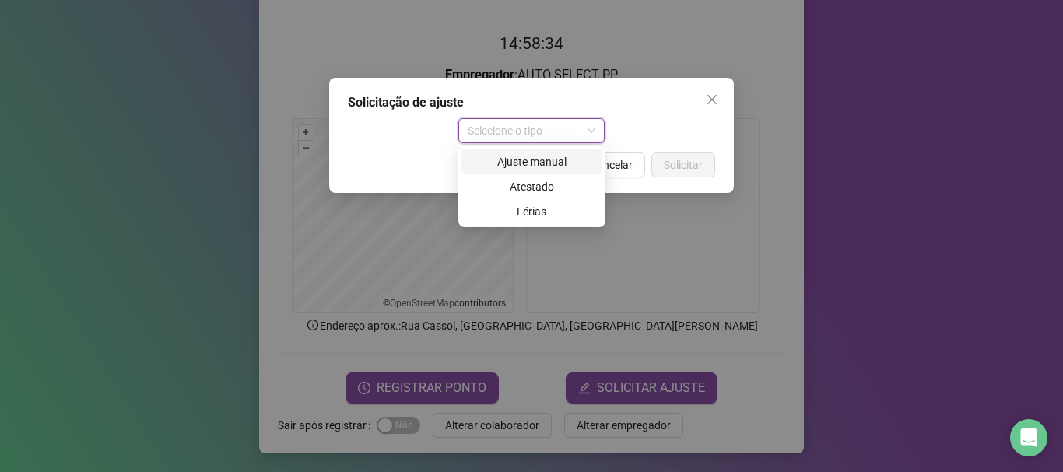
click at [535, 156] on div "Ajuste manual" at bounding box center [532, 161] width 122 height 17
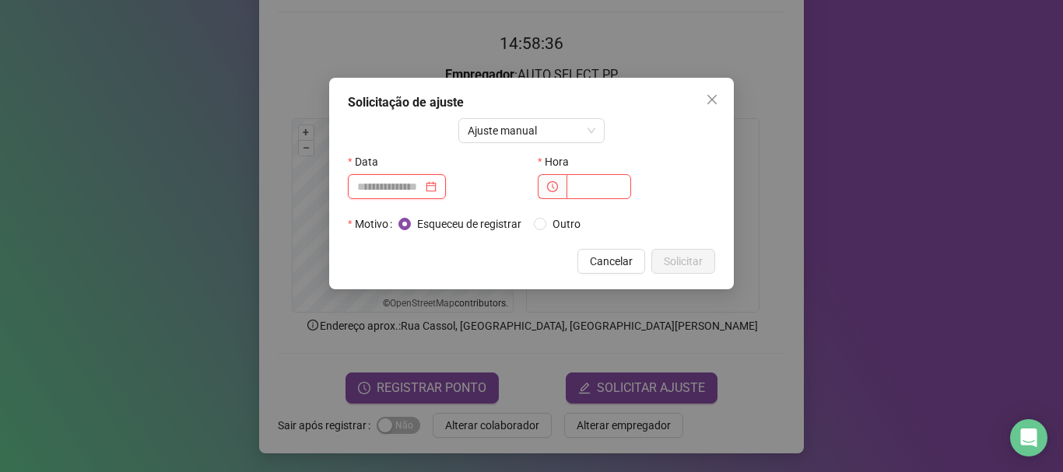
click at [402, 189] on input at bounding box center [389, 186] width 65 height 17
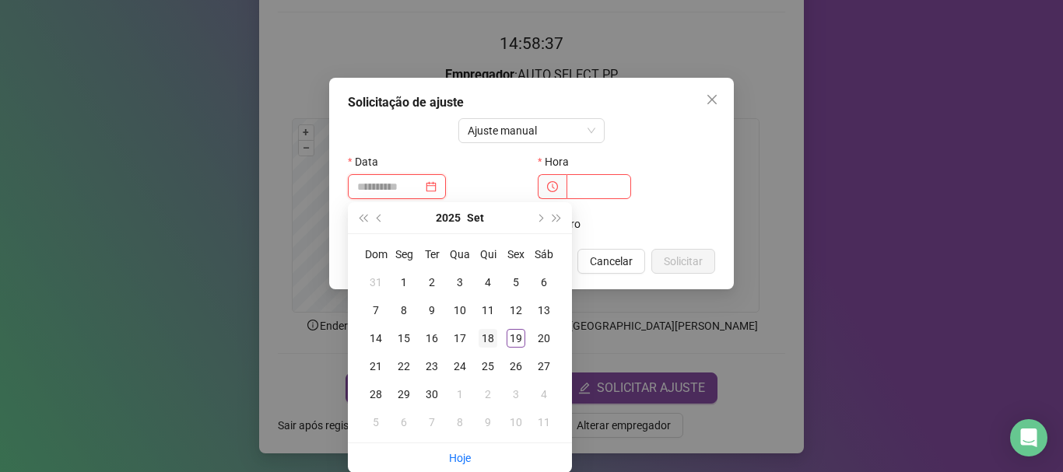
type input "**********"
drag, startPoint x: 486, startPoint y: 343, endPoint x: 499, endPoint y: 329, distance: 19.3
click at [486, 343] on div "18" at bounding box center [488, 338] width 19 height 19
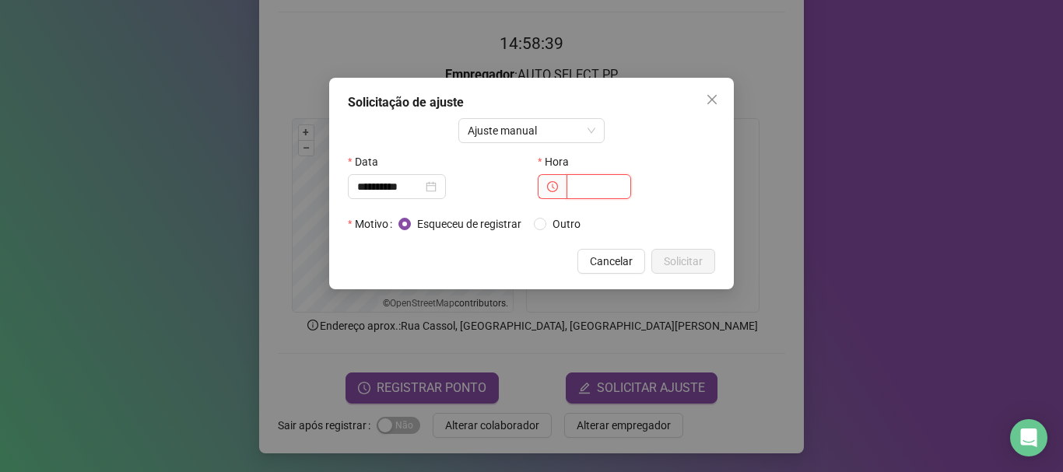
click at [577, 187] on input "text" at bounding box center [598, 186] width 65 height 25
click at [597, 184] on input "text" at bounding box center [598, 186] width 65 height 25
type input "*****"
click at [700, 265] on span "Solicitar" at bounding box center [683, 261] width 39 height 17
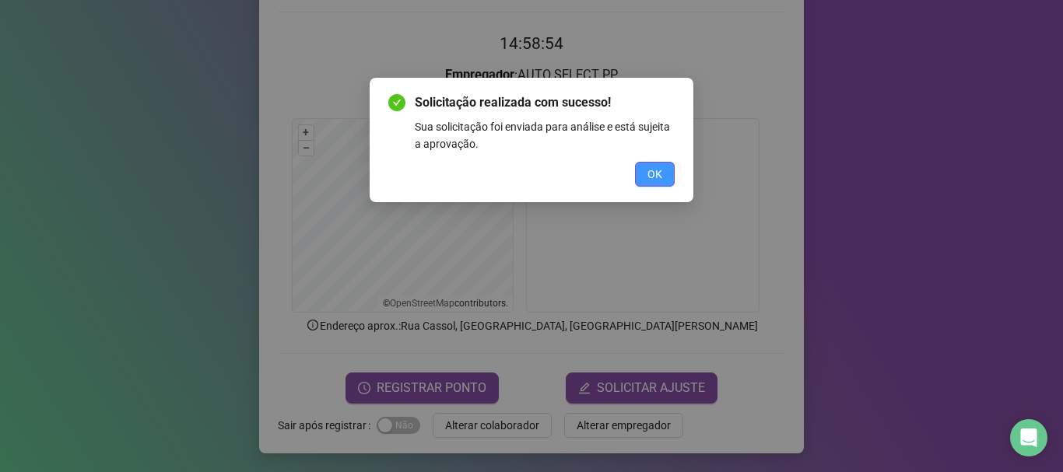
click at [664, 167] on button "OK" at bounding box center [655, 174] width 40 height 25
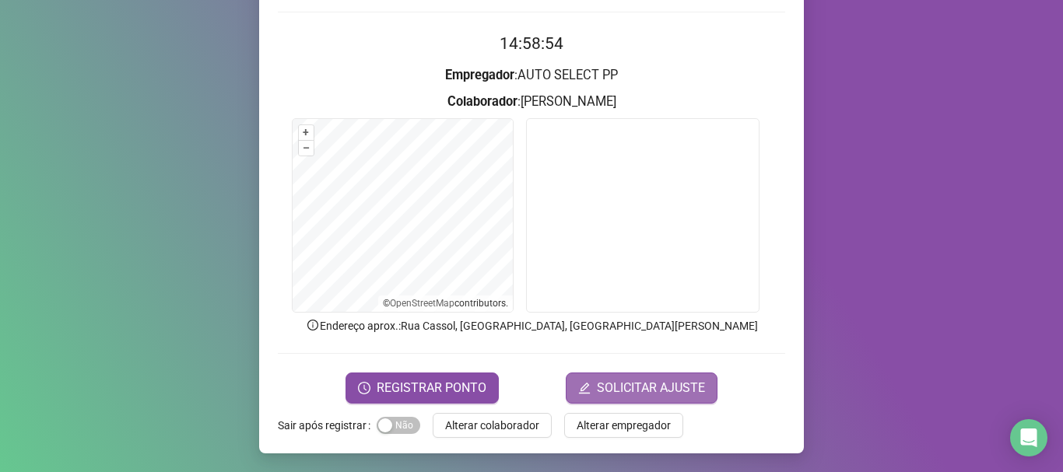
click at [647, 391] on span "SOLICITAR AJUSTE" at bounding box center [651, 388] width 108 height 19
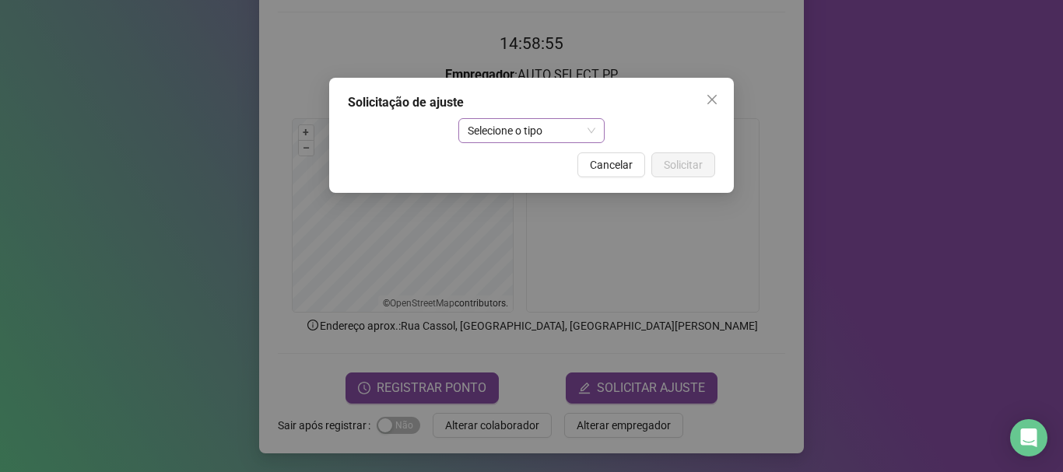
click at [519, 120] on span "Selecione o tipo" at bounding box center [532, 130] width 128 height 23
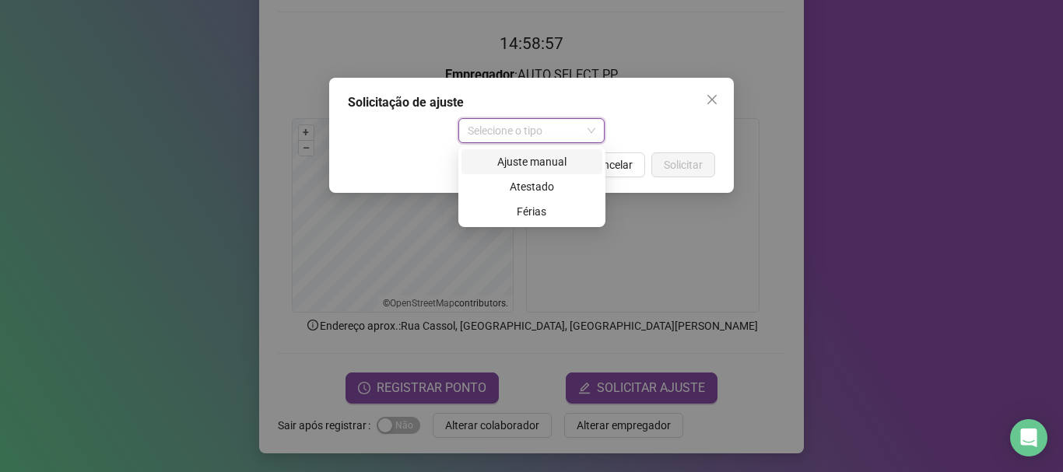
click at [555, 157] on div "Ajuste manual" at bounding box center [532, 161] width 122 height 17
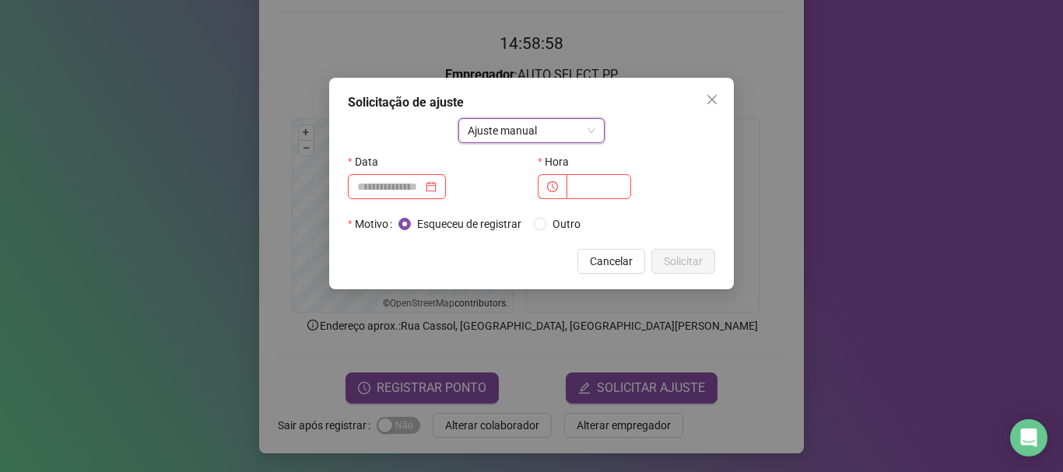
click at [390, 181] on input at bounding box center [389, 186] width 65 height 17
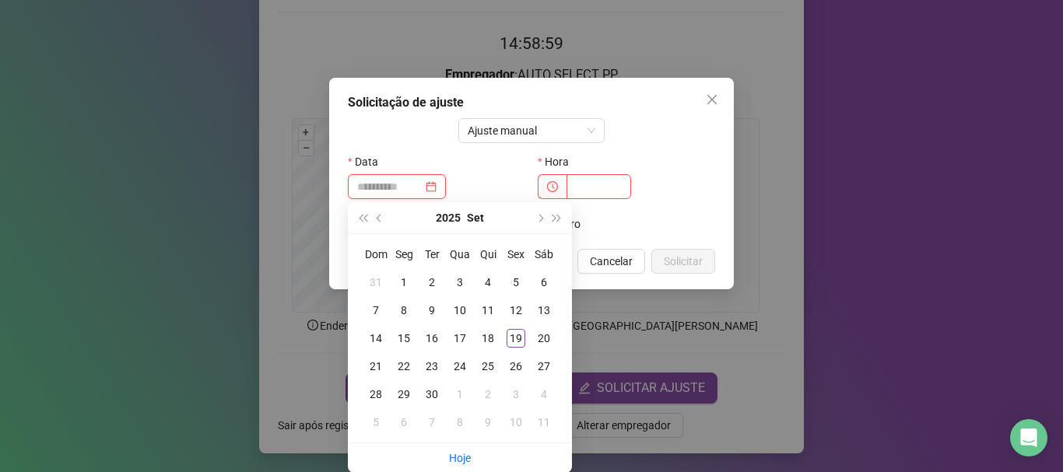
type input "**********"
drag, startPoint x: 494, startPoint y: 335, endPoint x: 488, endPoint y: 318, distance: 17.5
click at [493, 335] on div "18" at bounding box center [488, 338] width 19 height 19
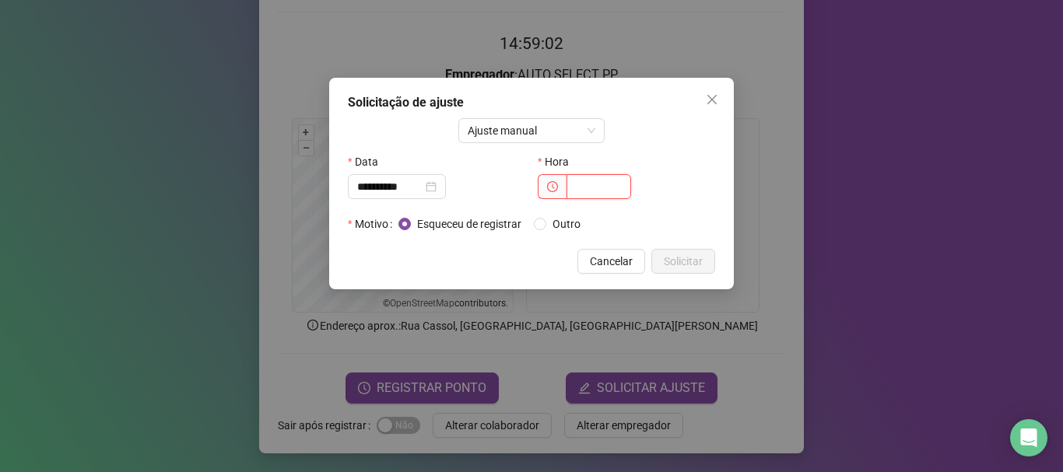
click at [570, 183] on input "text" at bounding box center [598, 186] width 65 height 25
click at [584, 197] on input "text" at bounding box center [598, 186] width 65 height 25
click at [575, 191] on input "text" at bounding box center [598, 186] width 65 height 25
click at [710, 96] on icon "close" at bounding box center [712, 99] width 12 height 12
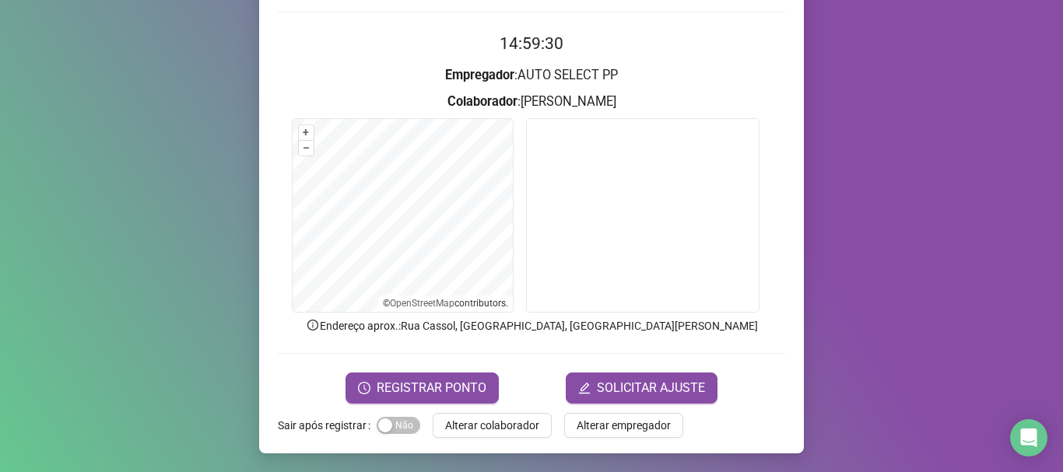
click at [658, 363] on form "14:59:30 Empregador : AUTO SELECT PP Colaborador : [PERSON_NAME] + – ⇧ › © Open…" at bounding box center [531, 217] width 507 height 372
click at [647, 377] on button "SOLICITAR AJUSTE" at bounding box center [642, 388] width 152 height 31
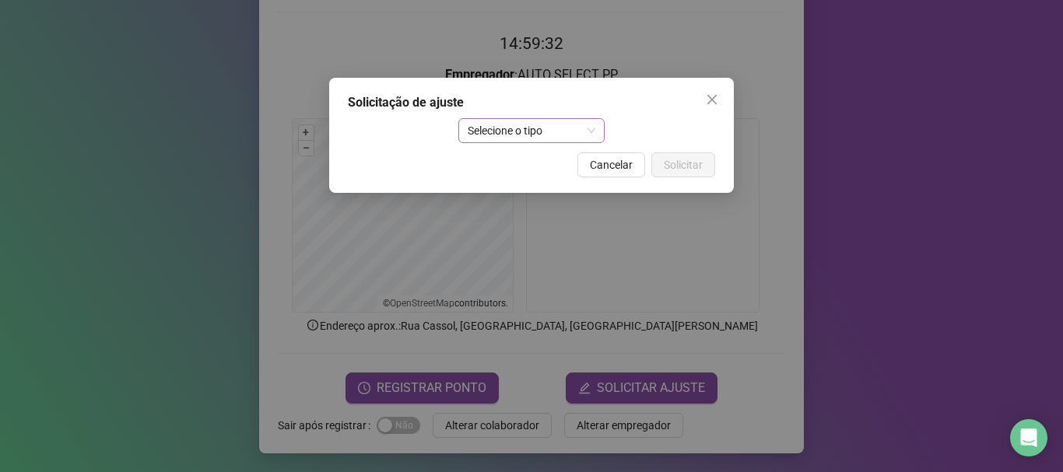
click at [586, 128] on span "Selecione o tipo" at bounding box center [532, 130] width 128 height 23
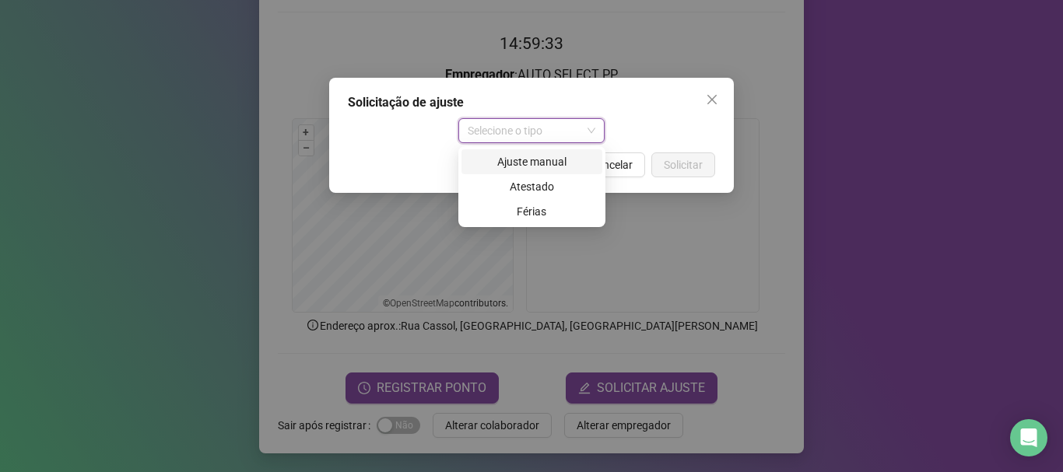
click at [547, 158] on div "Ajuste manual" at bounding box center [532, 161] width 122 height 17
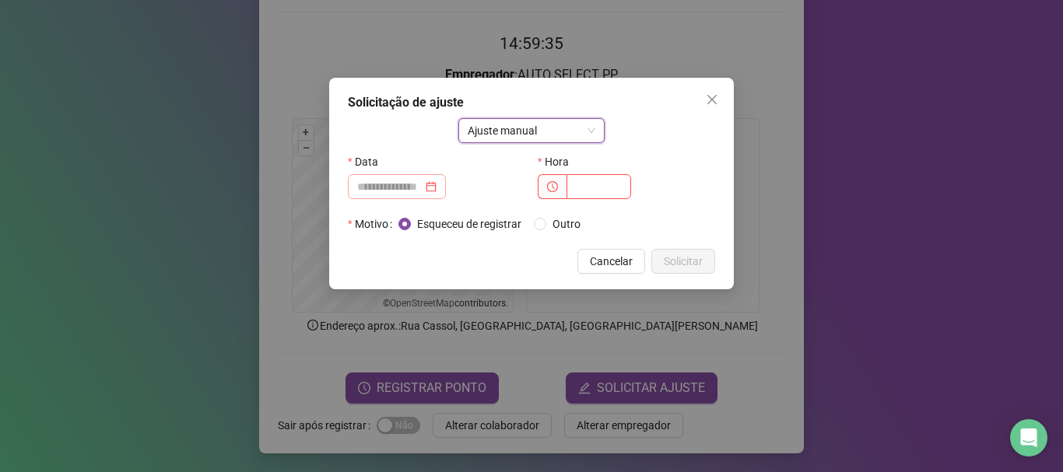
click at [409, 196] on div at bounding box center [397, 186] width 98 height 25
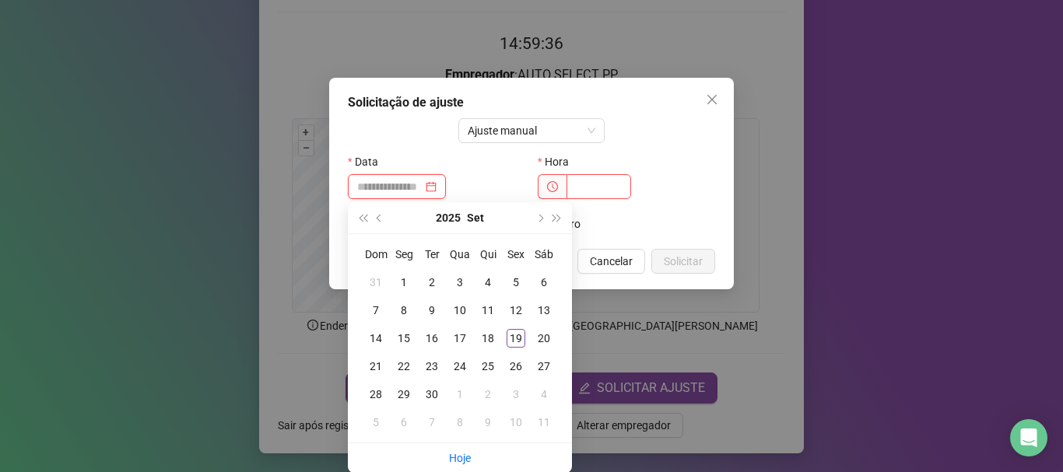
click at [409, 196] on div at bounding box center [397, 186] width 98 height 25
type input "**********"
click at [493, 339] on div "18" at bounding box center [488, 338] width 19 height 19
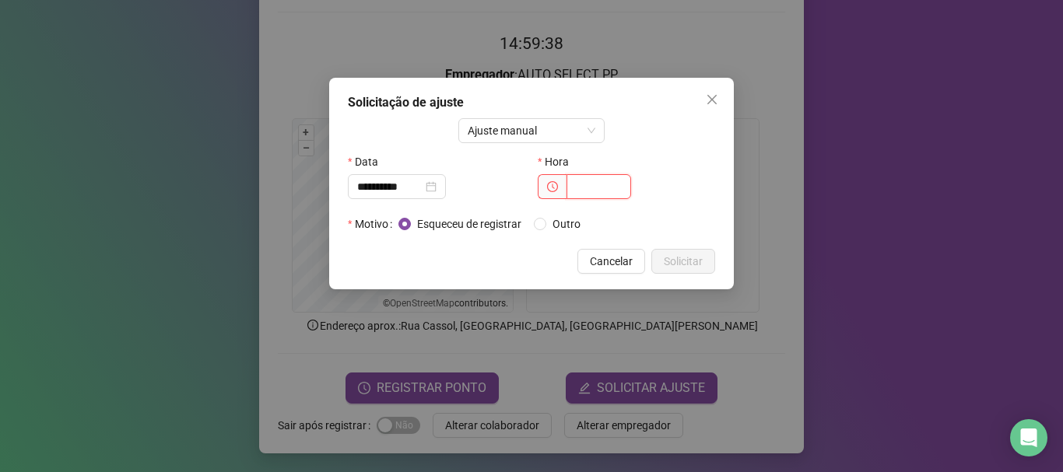
click at [589, 193] on input "text" at bounding box center [598, 186] width 65 height 25
click at [581, 184] on input "text" at bounding box center [598, 186] width 65 height 25
type input "*****"
click at [693, 260] on span "Solicitar" at bounding box center [683, 261] width 39 height 17
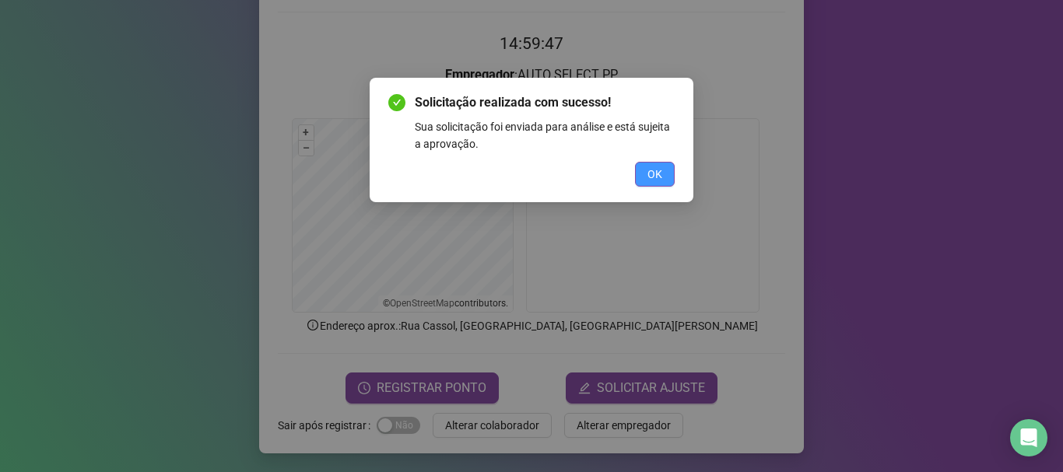
click at [659, 181] on span "OK" at bounding box center [654, 174] width 15 height 17
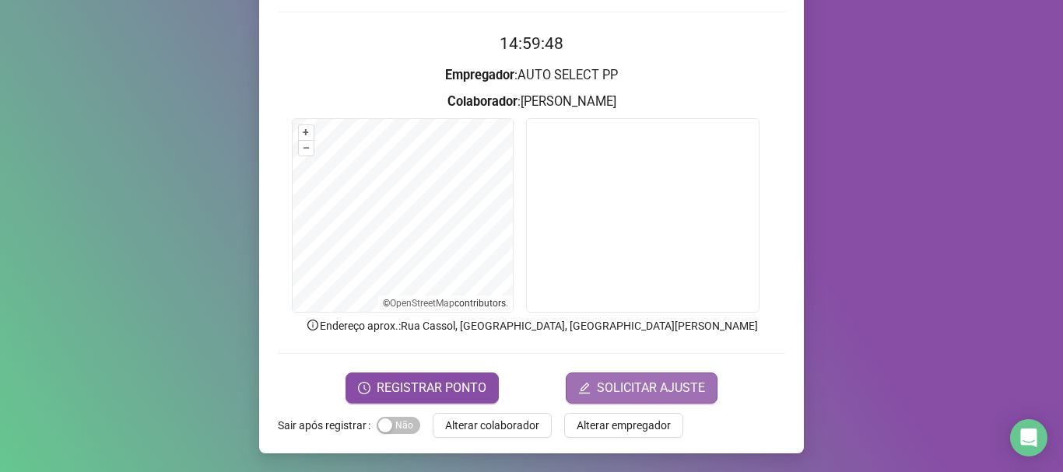
click at [647, 384] on span "SOLICITAR AJUSTE" at bounding box center [651, 388] width 108 height 19
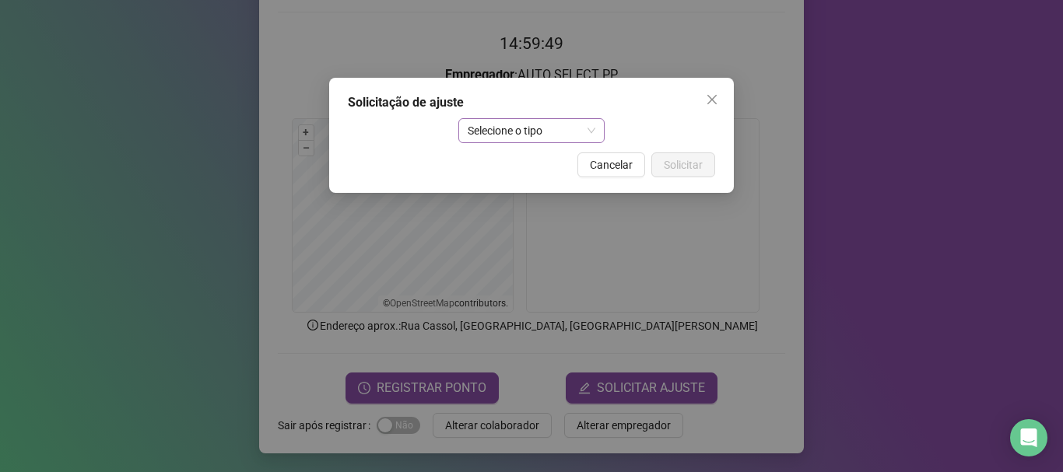
click at [547, 125] on span "Selecione o tipo" at bounding box center [532, 130] width 128 height 23
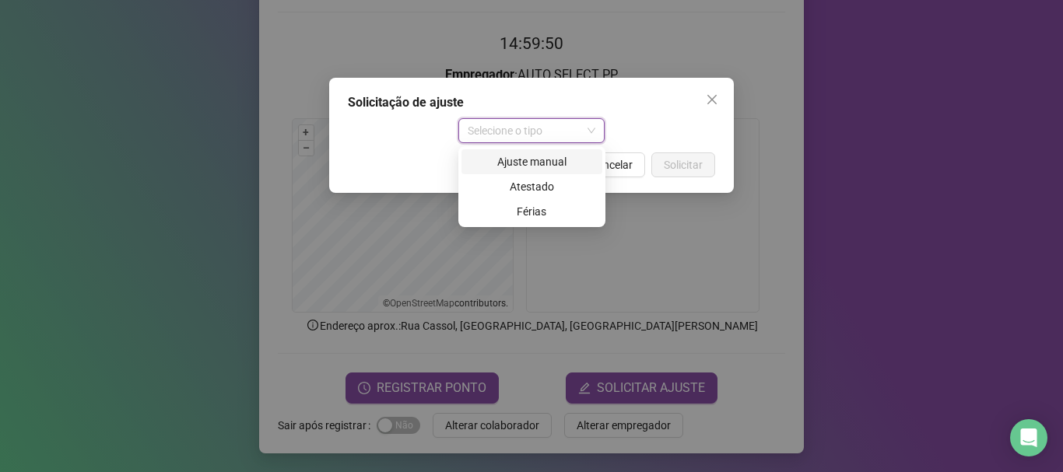
click at [540, 162] on div "Ajuste manual" at bounding box center [532, 161] width 122 height 17
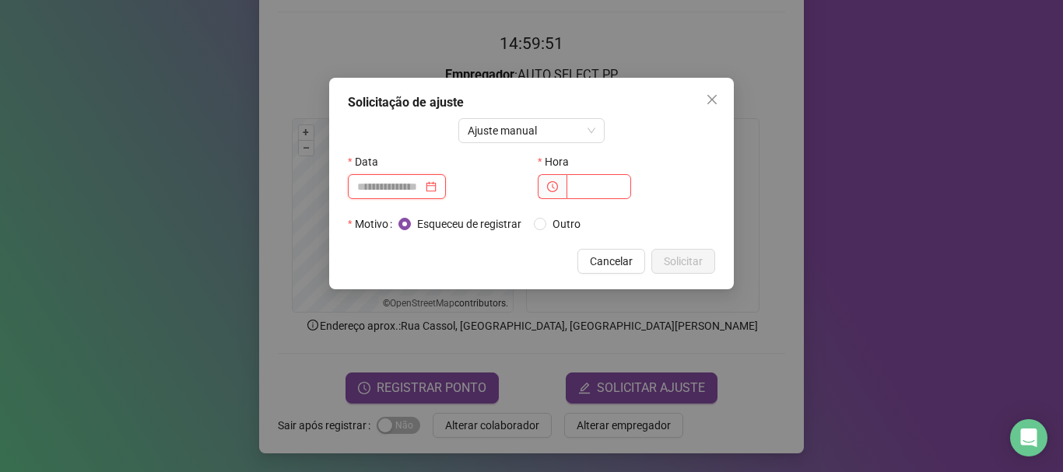
click at [415, 189] on input at bounding box center [389, 186] width 65 height 17
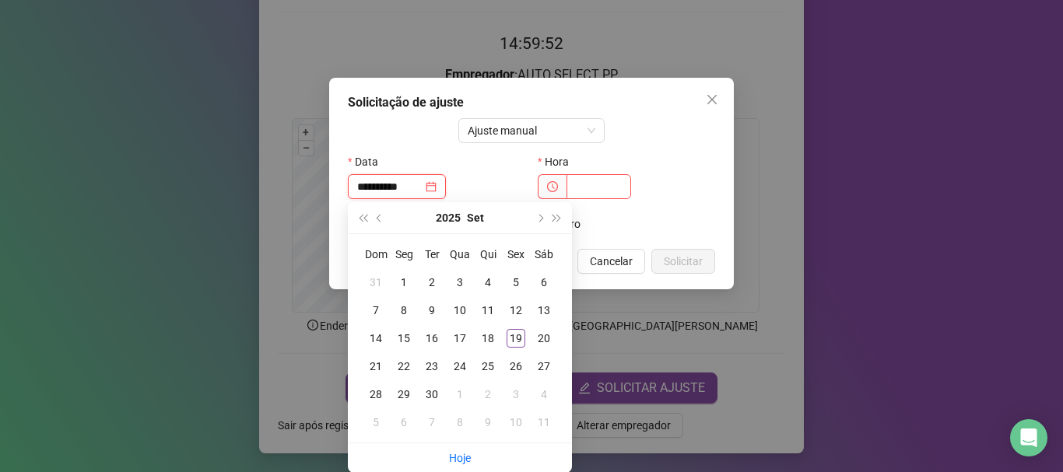
type input "**********"
click at [749, 210] on div "Solicitação de ajuste Ajuste manual Data Hora Motivo Esqueceu de registrar Outr…" at bounding box center [531, 236] width 1063 height 472
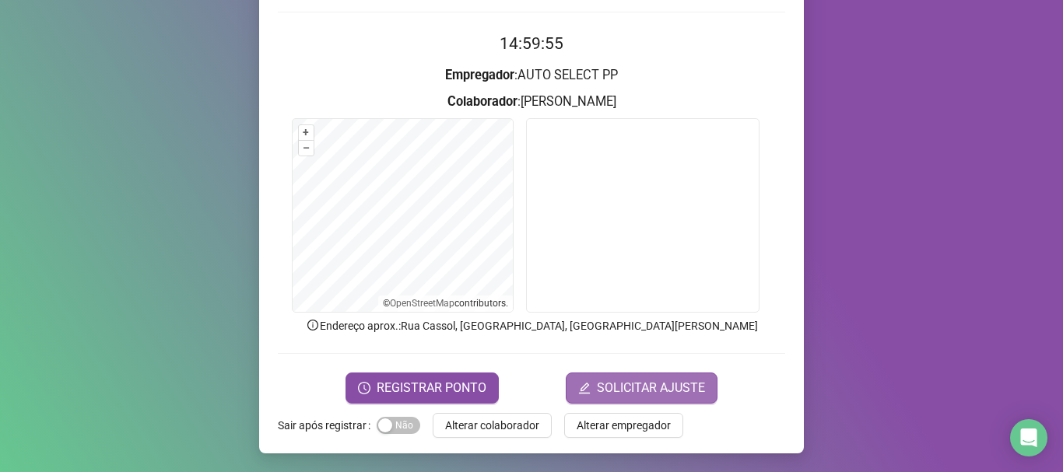
click at [622, 384] on span "SOLICITAR AJUSTE" at bounding box center [651, 388] width 108 height 19
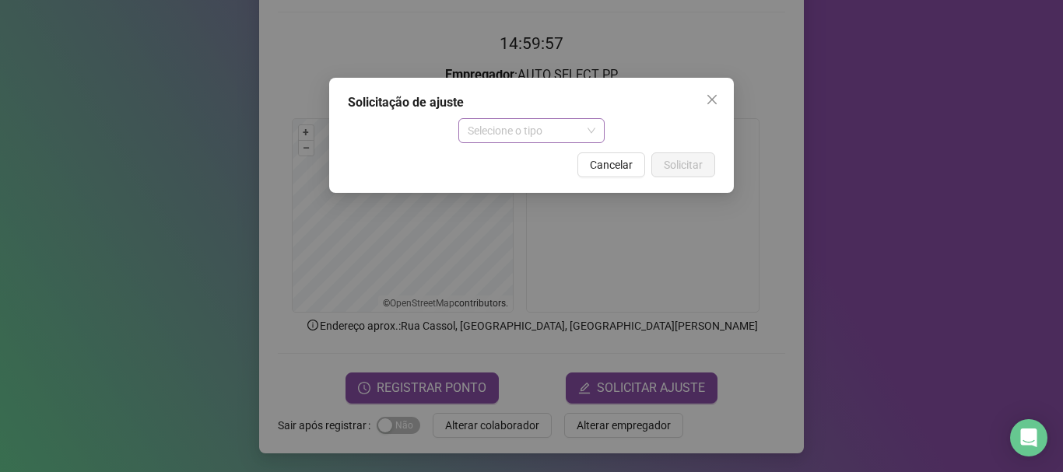
click at [559, 135] on span "Selecione o tipo" at bounding box center [532, 130] width 128 height 23
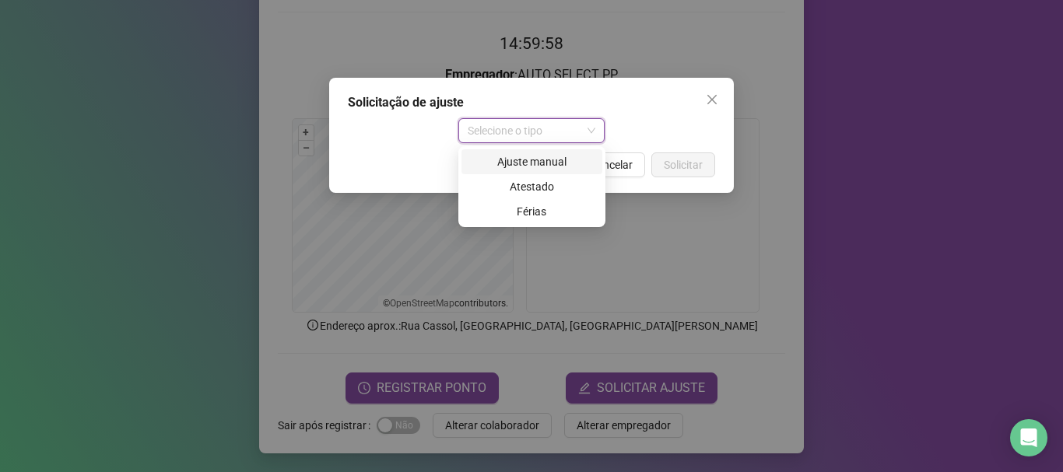
click at [557, 158] on div "Ajuste manual" at bounding box center [532, 161] width 122 height 17
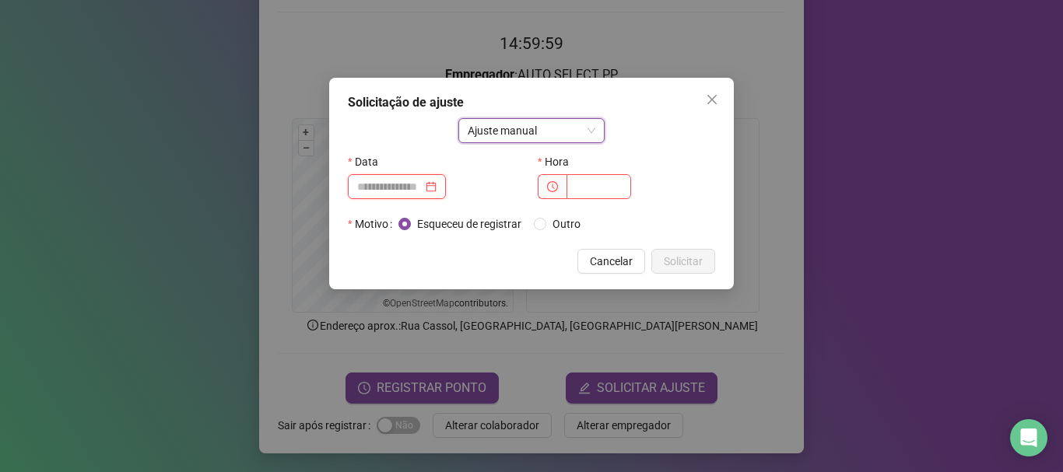
click at [407, 186] on input at bounding box center [389, 186] width 65 height 17
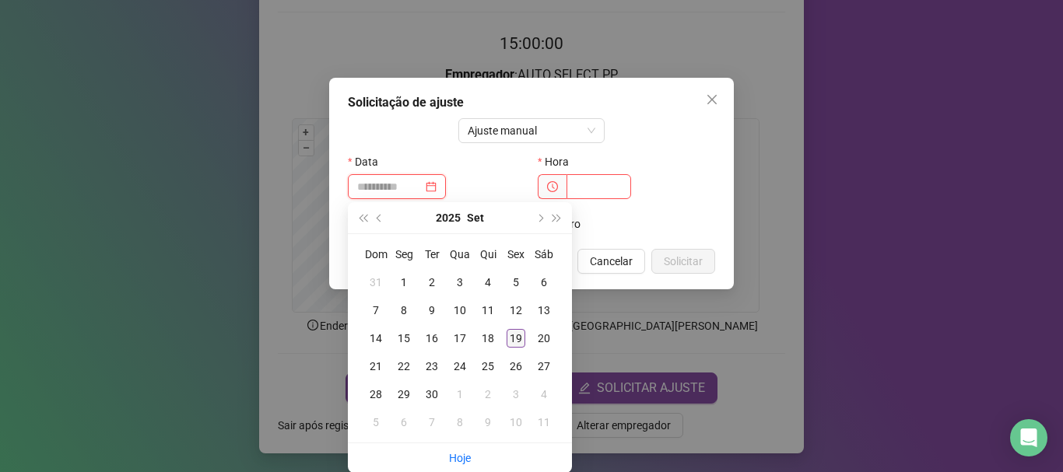
type input "**********"
click at [516, 337] on div "19" at bounding box center [516, 338] width 19 height 19
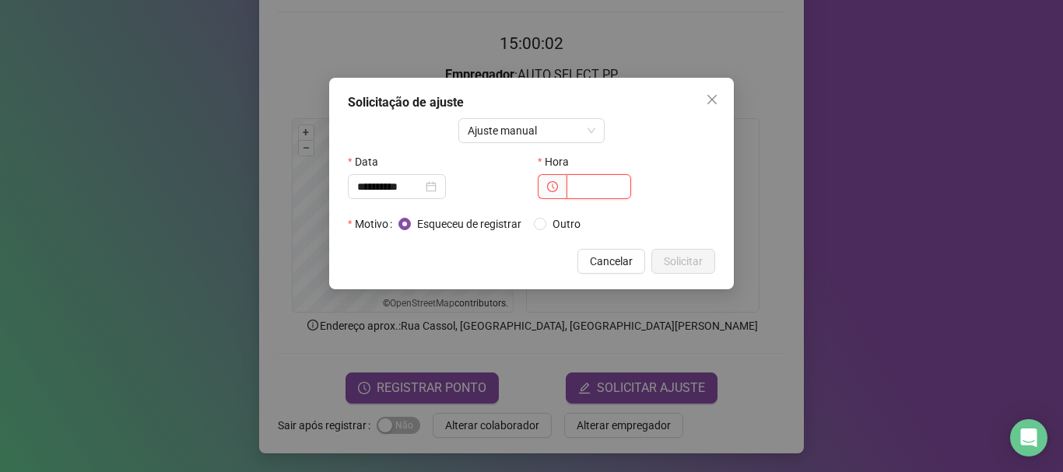
click at [584, 195] on input "text" at bounding box center [598, 186] width 65 height 25
type input "*****"
click at [687, 258] on span "Solicitar" at bounding box center [683, 261] width 39 height 17
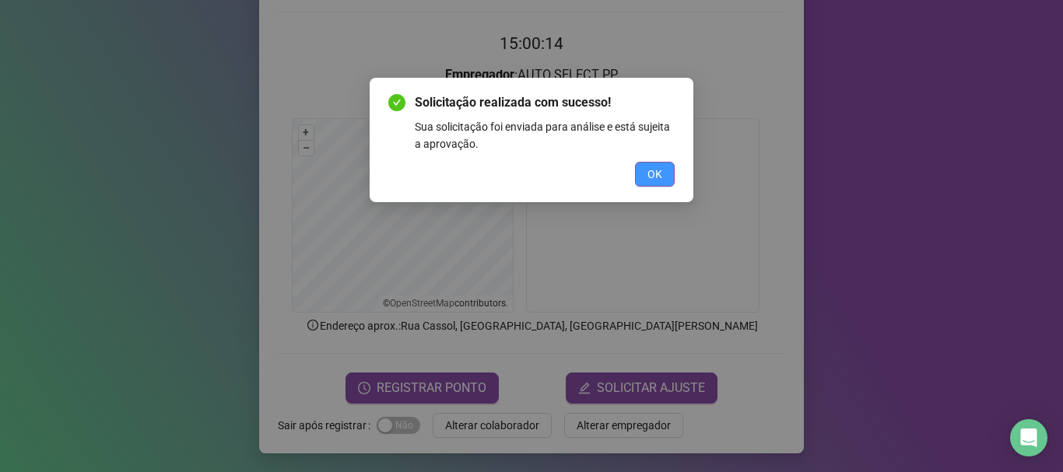
click at [651, 174] on span "OK" at bounding box center [654, 174] width 15 height 17
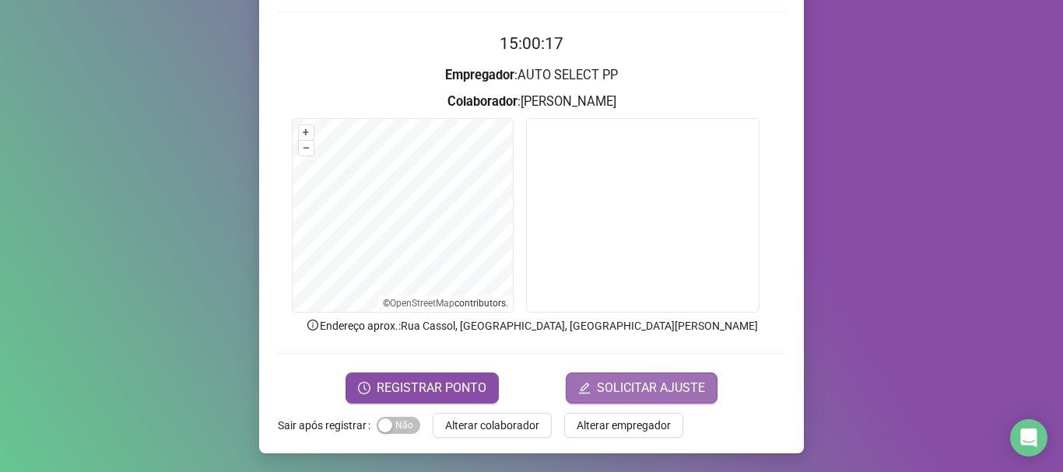
click at [636, 383] on span "SOLICITAR AJUSTE" at bounding box center [651, 388] width 108 height 19
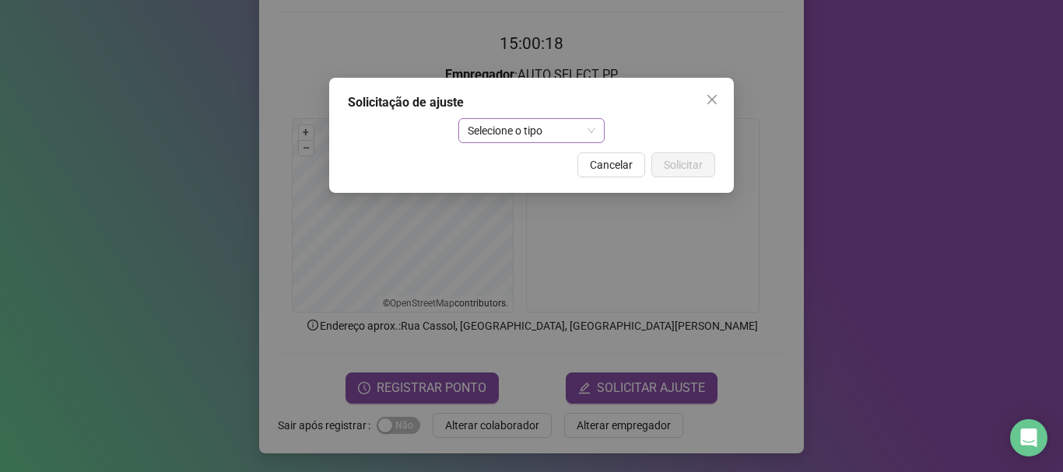
click at [542, 129] on span "Selecione o tipo" at bounding box center [532, 130] width 128 height 23
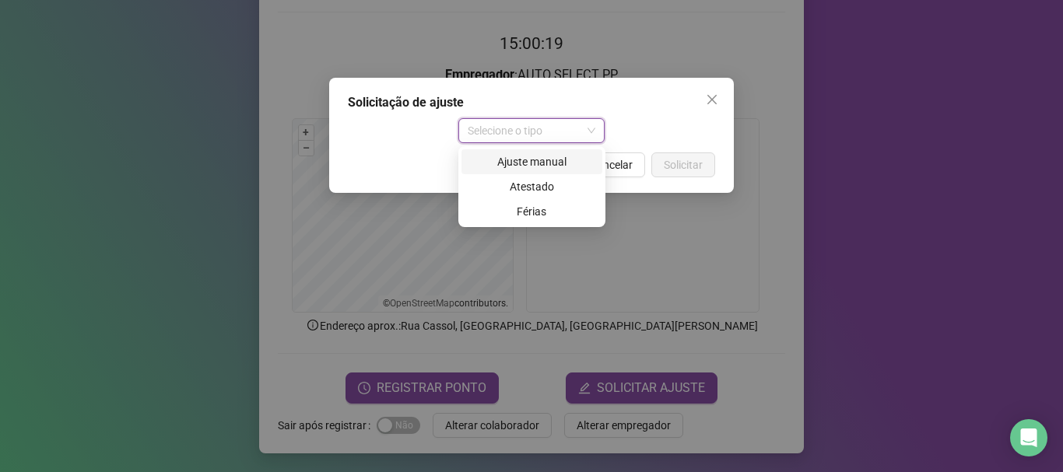
click at [539, 153] on div "Ajuste manual" at bounding box center [531, 161] width 141 height 25
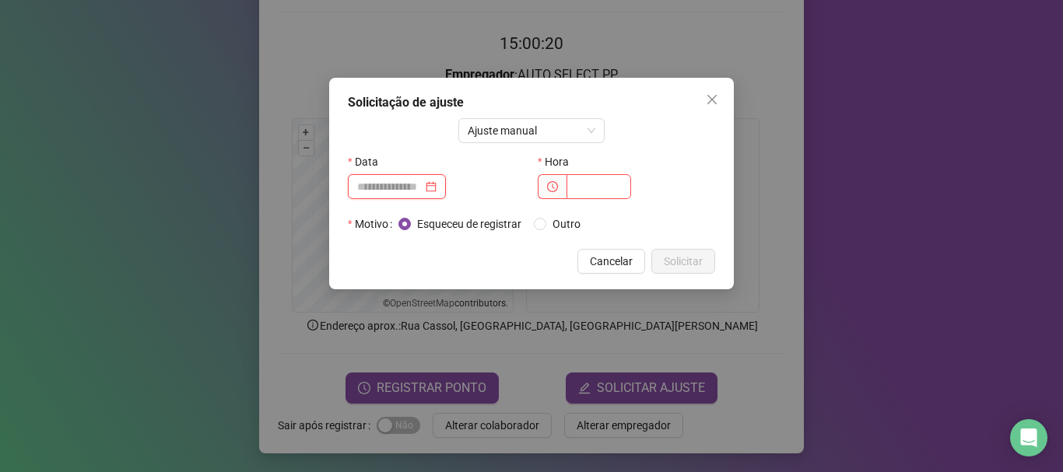
click at [423, 179] on input at bounding box center [389, 186] width 65 height 17
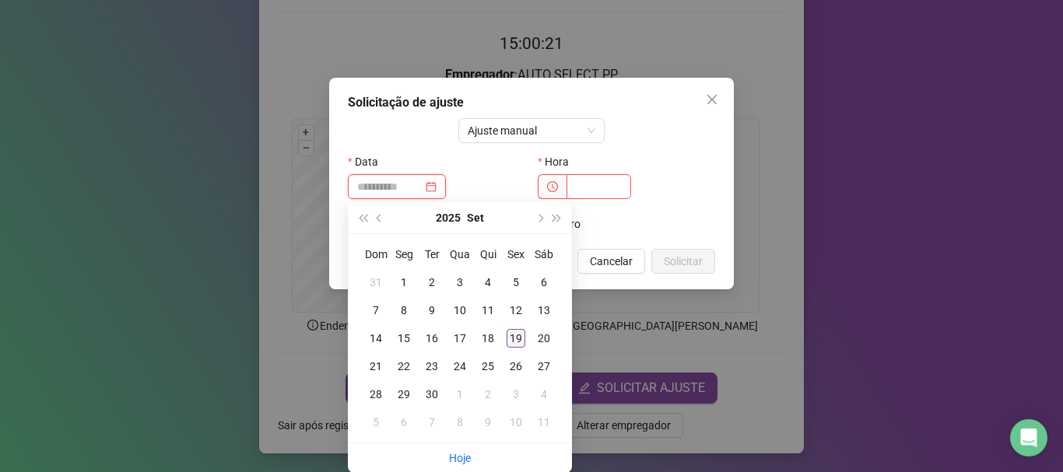
type input "**********"
click at [513, 334] on div "19" at bounding box center [516, 338] width 19 height 19
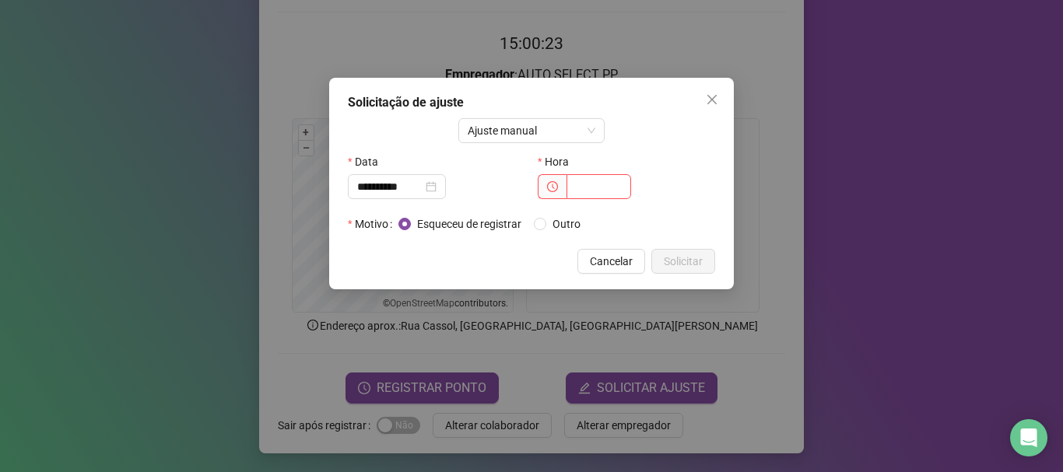
click at [563, 184] on span at bounding box center [552, 186] width 29 height 25
click at [574, 187] on input "text" at bounding box center [598, 186] width 65 height 25
type input "*****"
click at [697, 255] on span "Solicitar" at bounding box center [683, 261] width 39 height 17
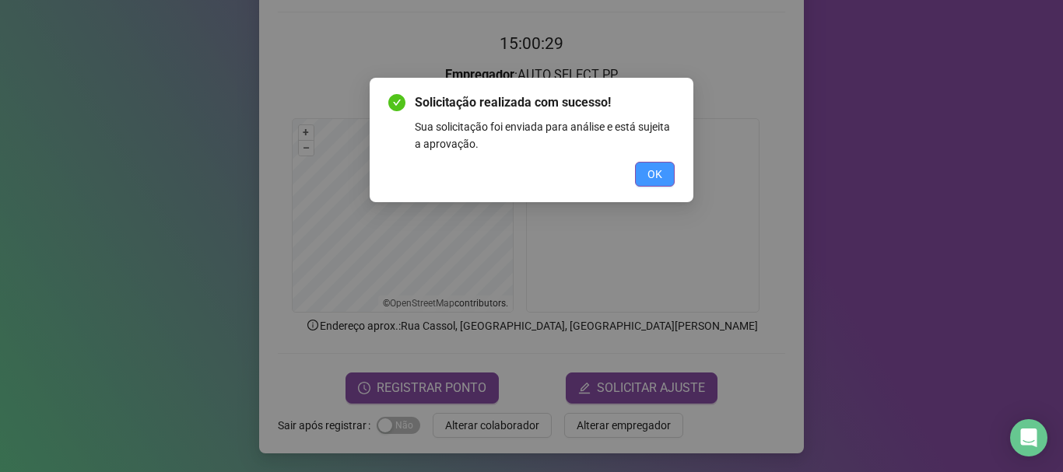
click at [649, 179] on span "OK" at bounding box center [654, 174] width 15 height 17
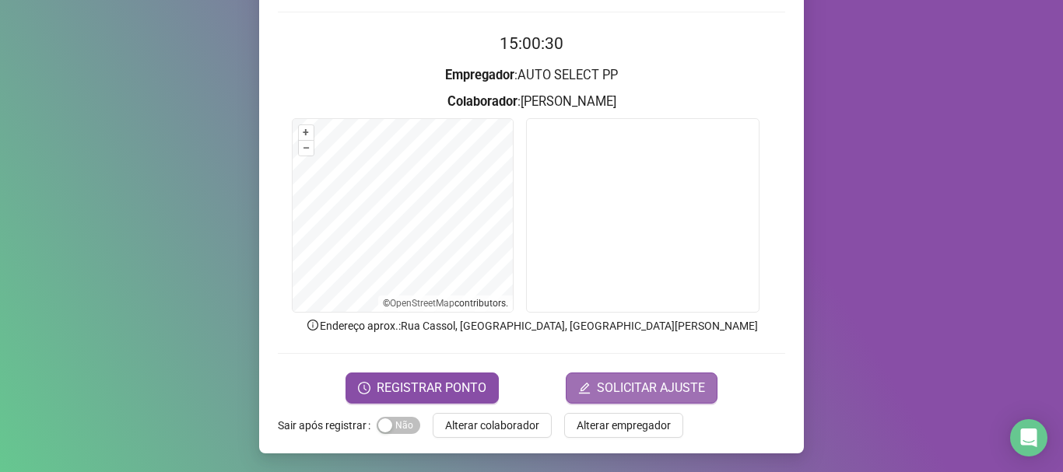
click at [647, 385] on span "SOLICITAR AJUSTE" at bounding box center [651, 388] width 108 height 19
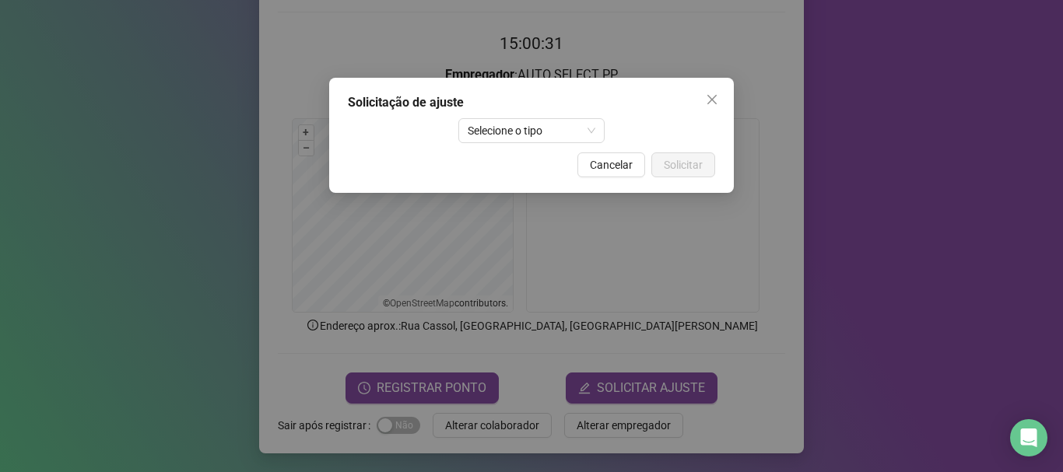
click at [542, 107] on div "Solicitação de ajuste" at bounding box center [531, 102] width 367 height 19
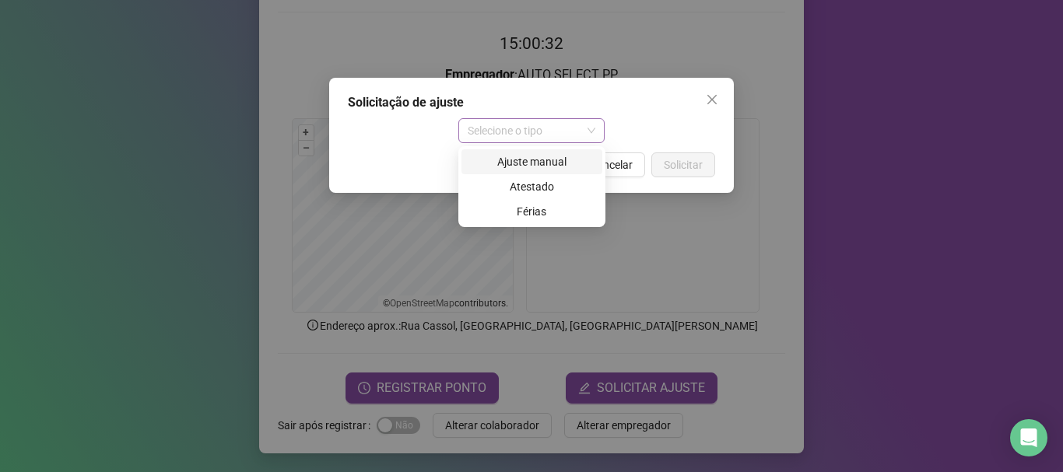
click at [543, 125] on span "Selecione o tipo" at bounding box center [532, 130] width 128 height 23
click at [549, 153] on div "Ajuste manual" at bounding box center [531, 161] width 141 height 25
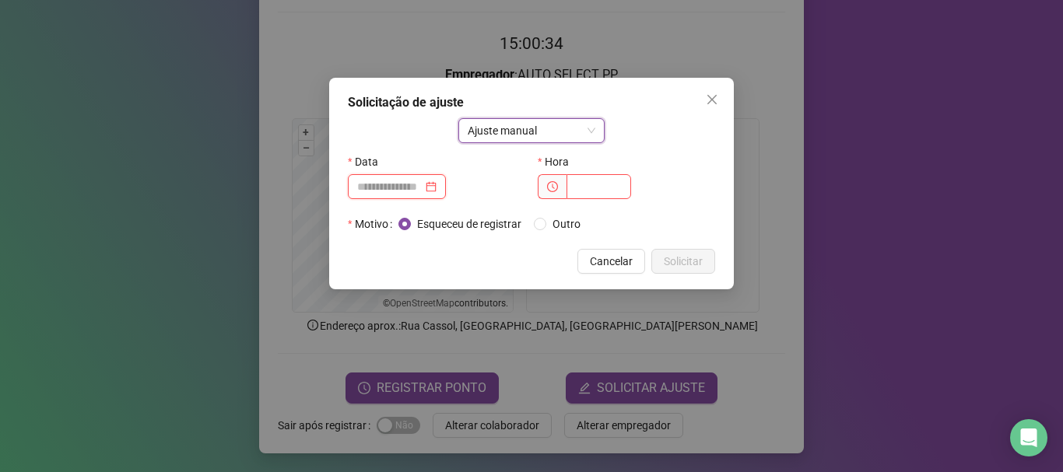
drag, startPoint x: 402, startPoint y: 186, endPoint x: 409, endPoint y: 191, distance: 8.4
click at [404, 186] on input at bounding box center [389, 186] width 65 height 17
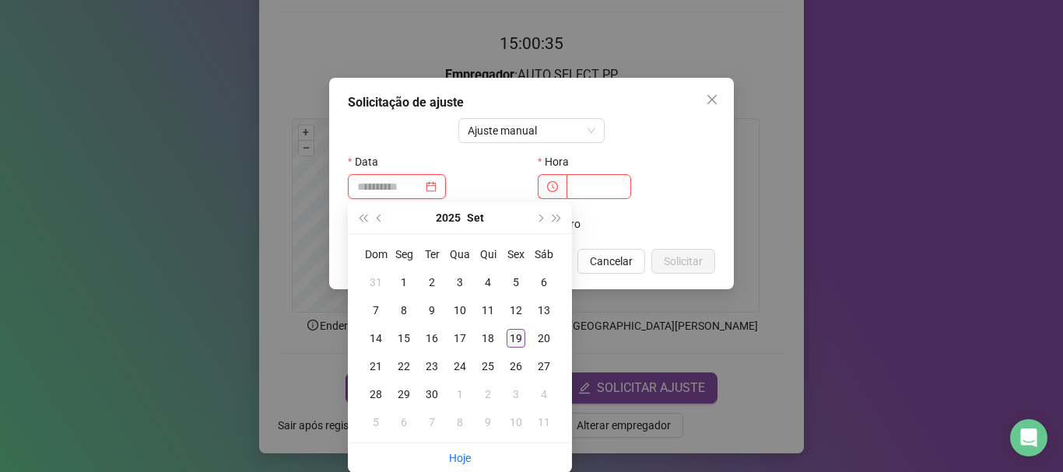
type input "**********"
click at [515, 342] on div "19" at bounding box center [516, 338] width 19 height 19
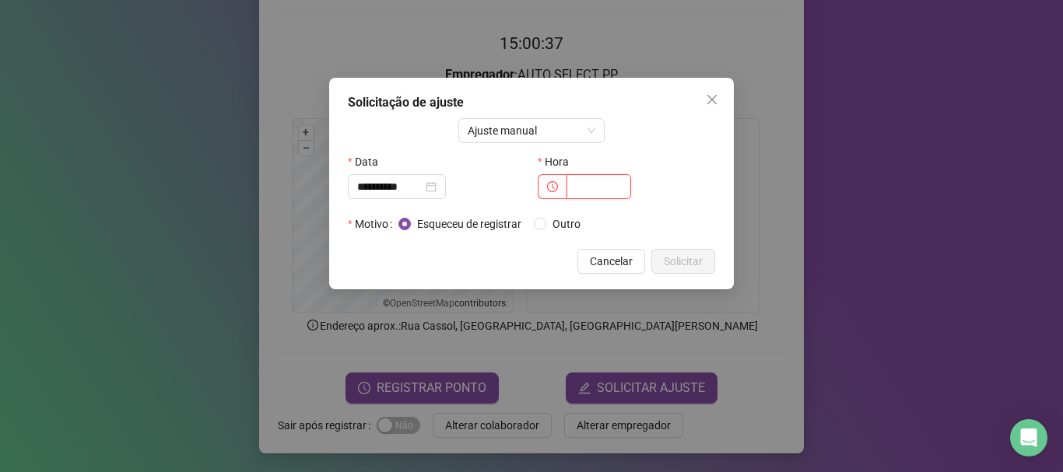
click at [592, 190] on input "text" at bounding box center [598, 186] width 65 height 25
type input "*****"
click at [682, 256] on span "Solicitar" at bounding box center [683, 261] width 39 height 17
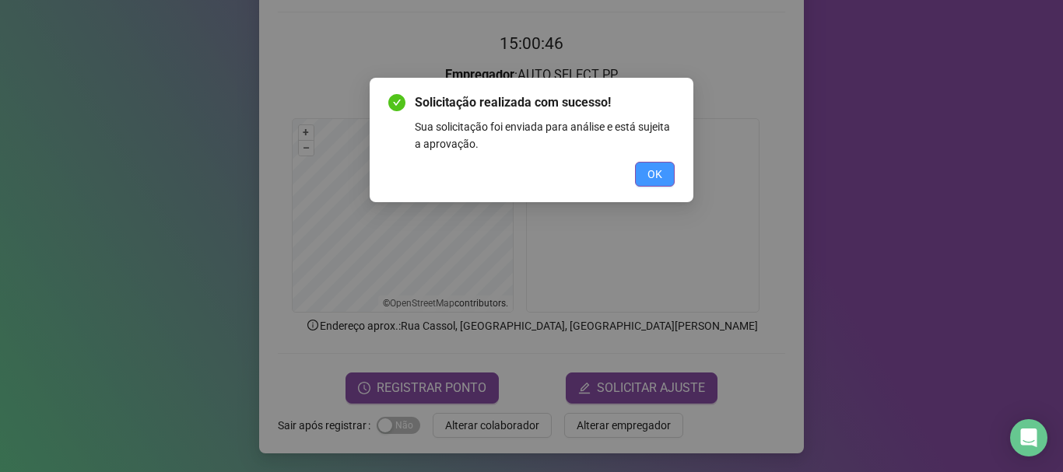
click at [651, 165] on button "OK" at bounding box center [655, 174] width 40 height 25
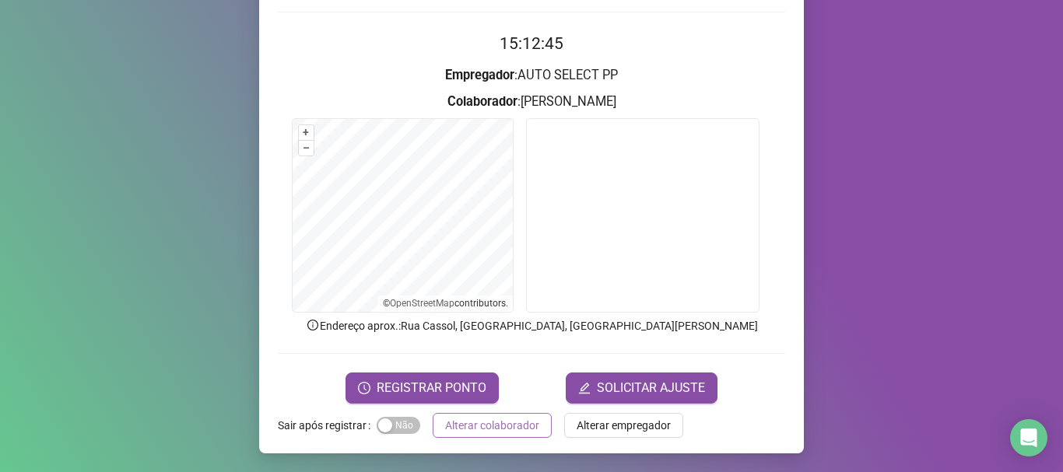
click at [510, 424] on span "Alterar colaborador" at bounding box center [492, 425] width 94 height 17
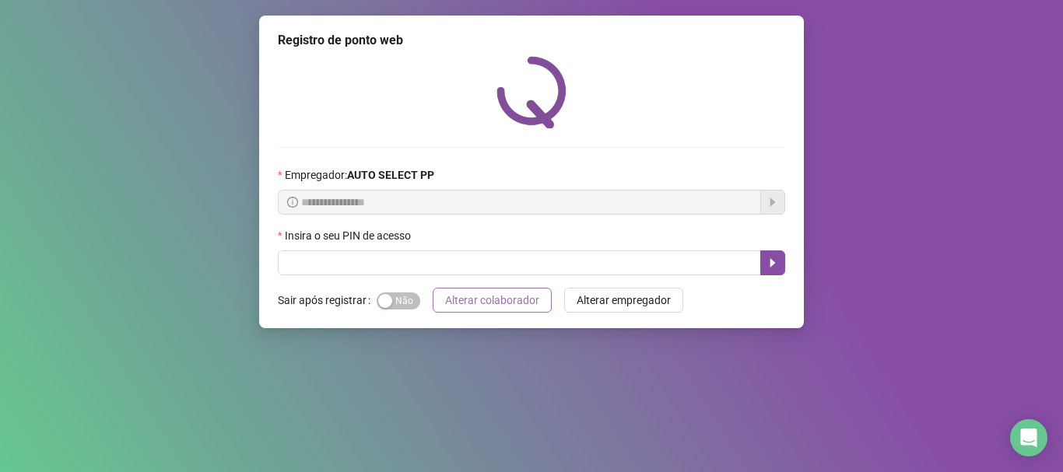
scroll to position [0, 0]
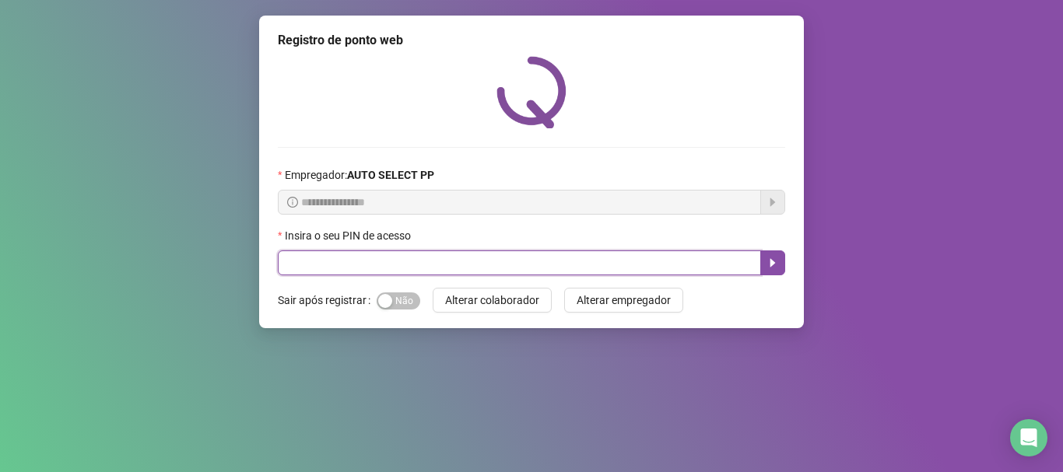
click at [345, 264] on input "text" at bounding box center [519, 263] width 483 height 25
type input "****"
click at [776, 262] on icon "caret-right" at bounding box center [772, 263] width 12 height 12
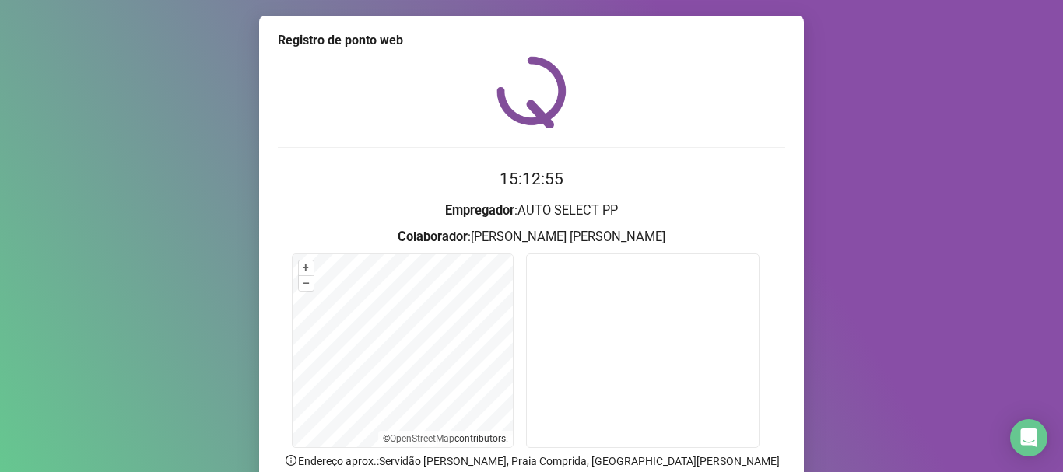
scroll to position [135, 0]
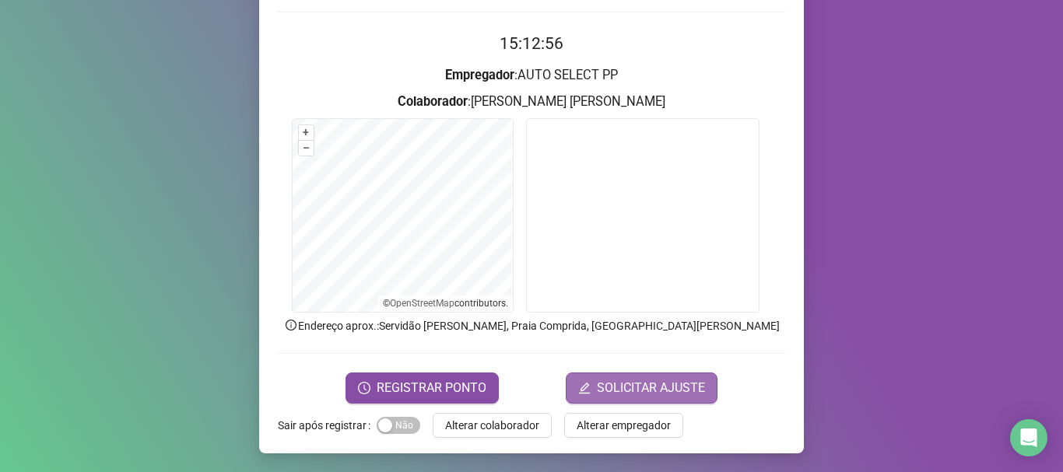
click at [632, 395] on span "SOLICITAR AJUSTE" at bounding box center [651, 388] width 108 height 19
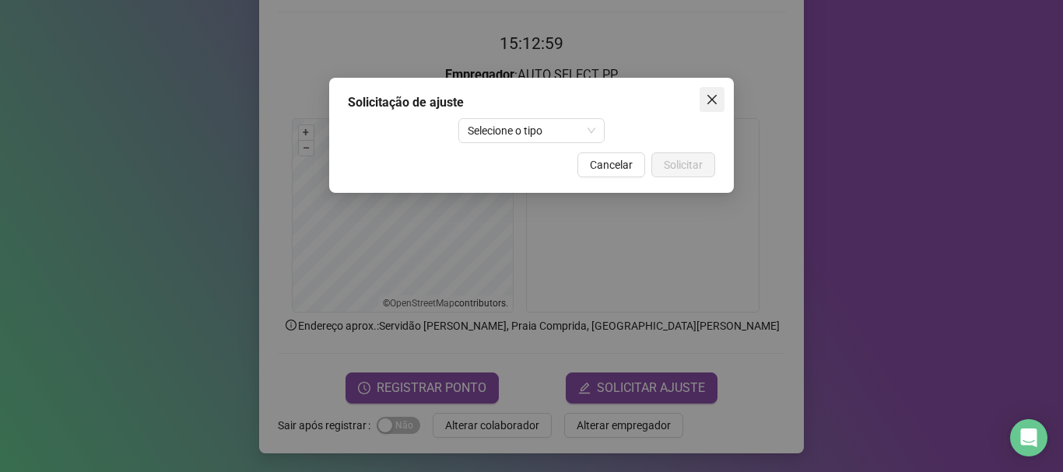
click at [710, 94] on icon "close" at bounding box center [712, 99] width 12 height 12
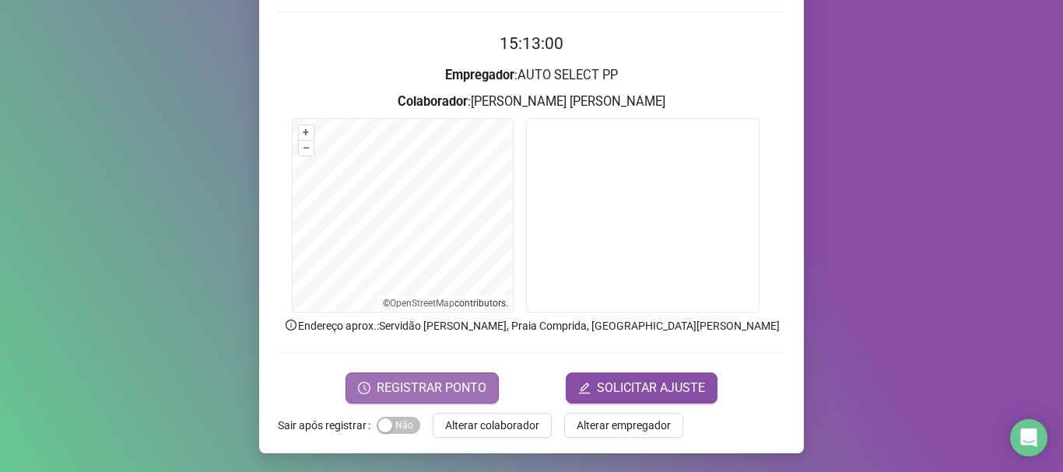
click at [390, 394] on span "REGISTRAR PONTO" at bounding box center [432, 388] width 110 height 19
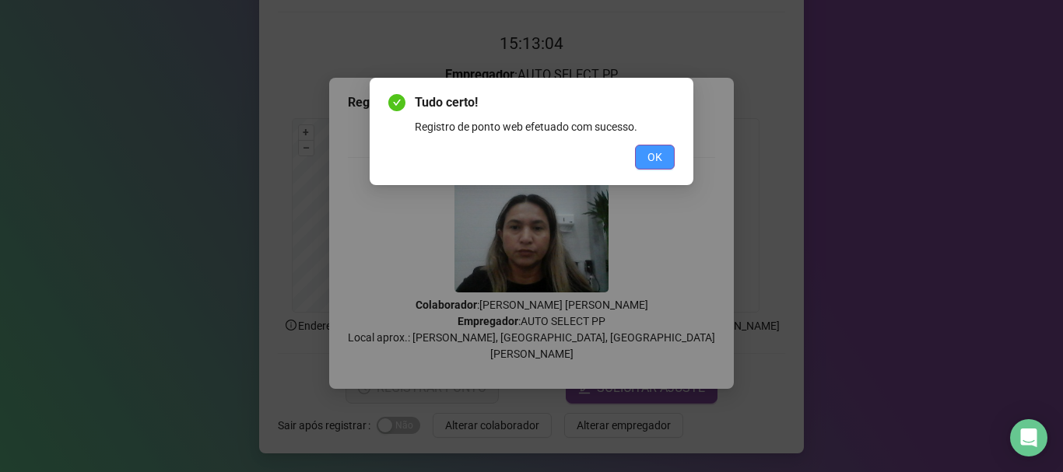
click at [658, 160] on span "OK" at bounding box center [654, 157] width 15 height 17
